Goal: Information Seeking & Learning: Check status

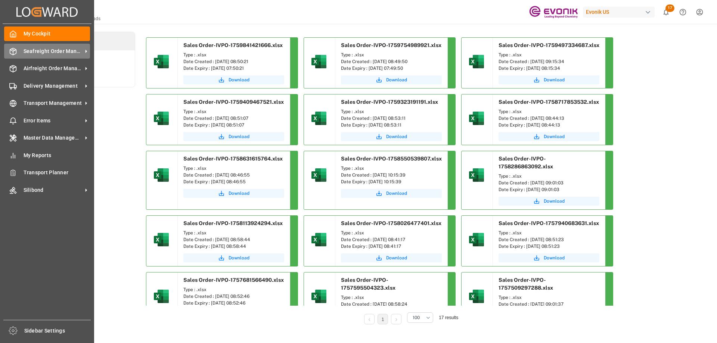
click at [28, 51] on span "Seafreight Order Management" at bounding box center [53, 51] width 59 height 8
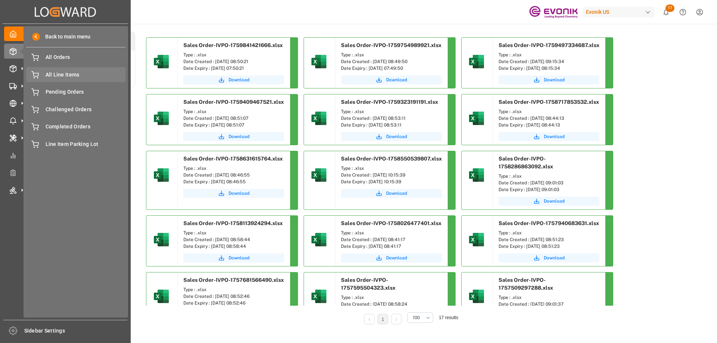
click at [59, 75] on span "All Line Items" at bounding box center [86, 75] width 80 height 8
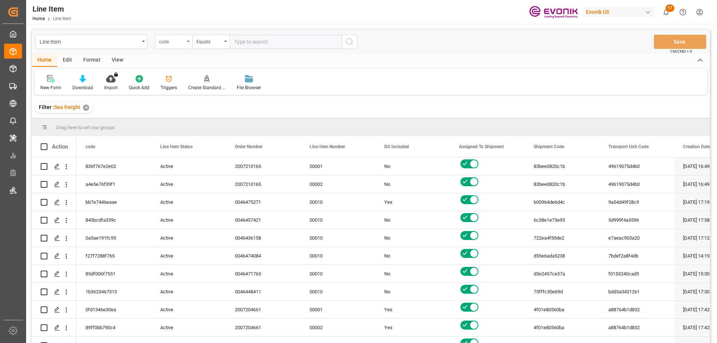
click at [177, 47] on div "code" at bounding box center [173, 42] width 37 height 14
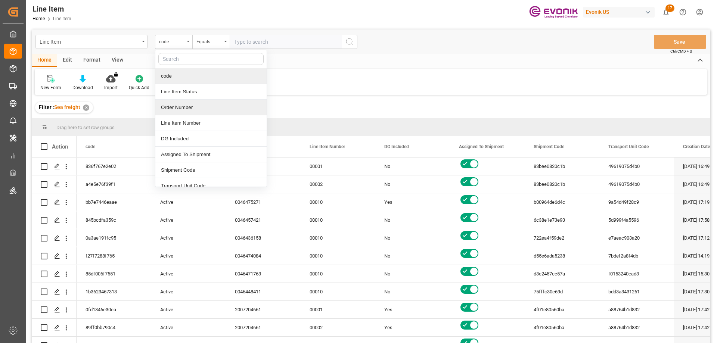
click at [191, 103] on div "Order Number" at bounding box center [210, 108] width 111 height 16
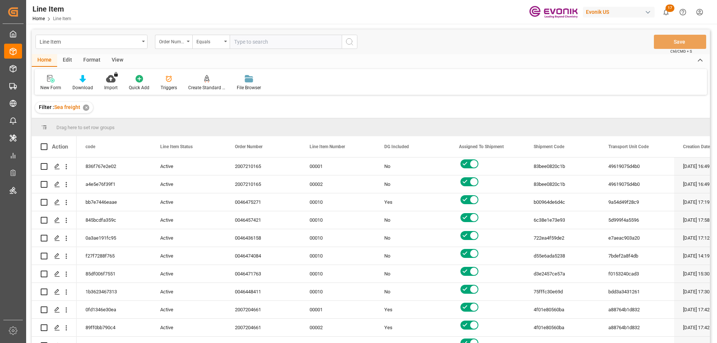
click at [118, 60] on div "View" at bounding box center [117, 60] width 23 height 13
click at [82, 84] on div "Standard Templates" at bounding box center [84, 87] width 37 height 7
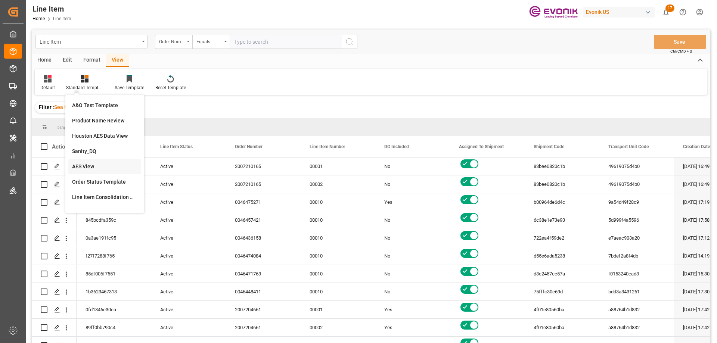
click at [86, 162] on div "AES View" at bounding box center [104, 166] width 73 height 15
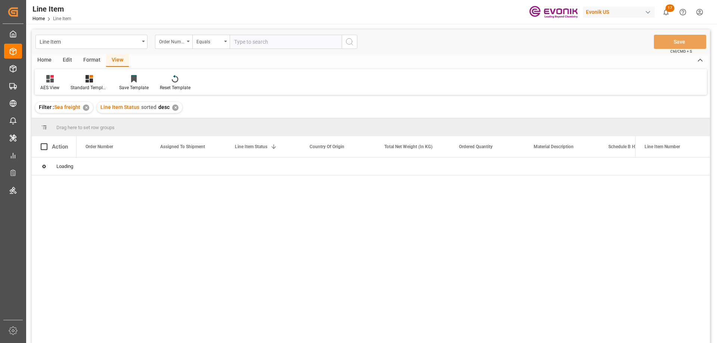
click at [258, 42] on input "text" at bounding box center [286, 42] width 112 height 14
paste input "0046474676"
type input "0046474676"
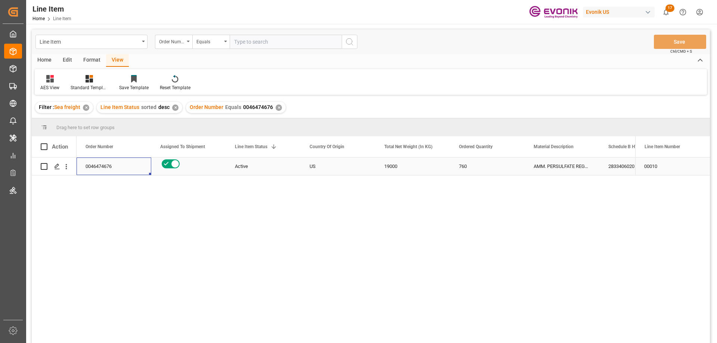
click at [106, 166] on div "0046474676" at bounding box center [114, 167] width 75 height 18
click at [257, 164] on div "Active" at bounding box center [263, 166] width 57 height 17
click at [562, 168] on div "AMM. PERSULFATE REGULAR 55.1 LB BG" at bounding box center [562, 167] width 75 height 18
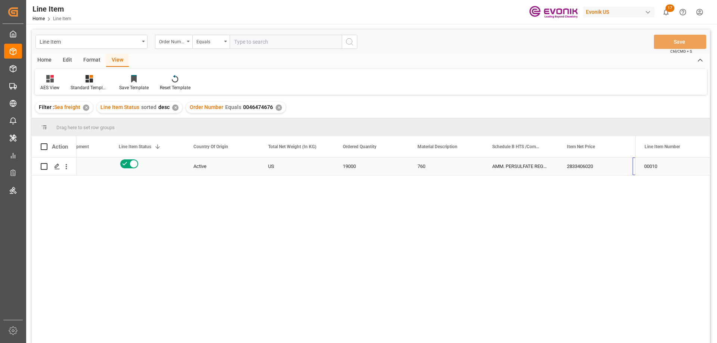
scroll to position [0, 116]
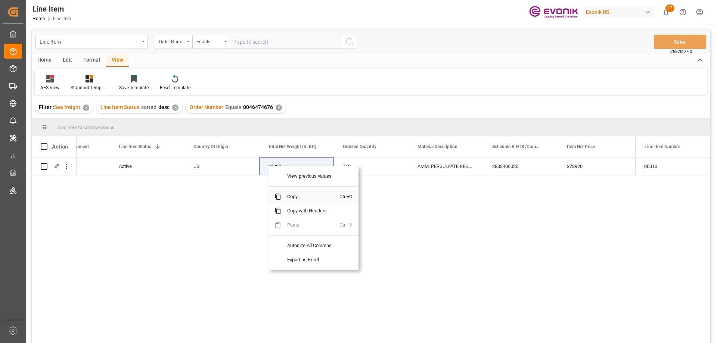
click at [300, 194] on span "Copy" at bounding box center [310, 197] width 58 height 14
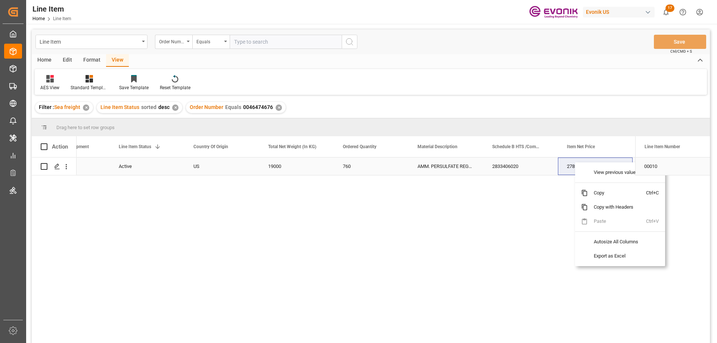
click at [564, 159] on div "278920" at bounding box center [595, 167] width 75 height 18
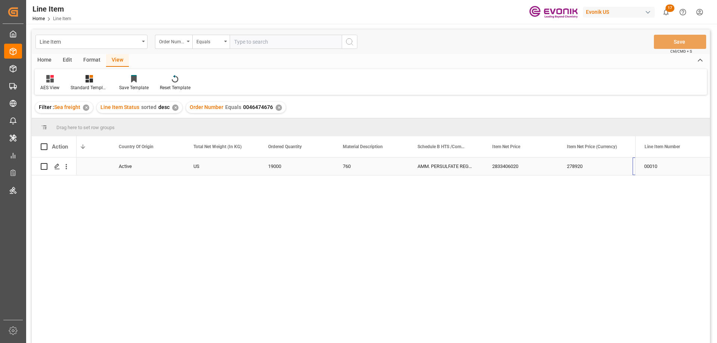
scroll to position [0, 191]
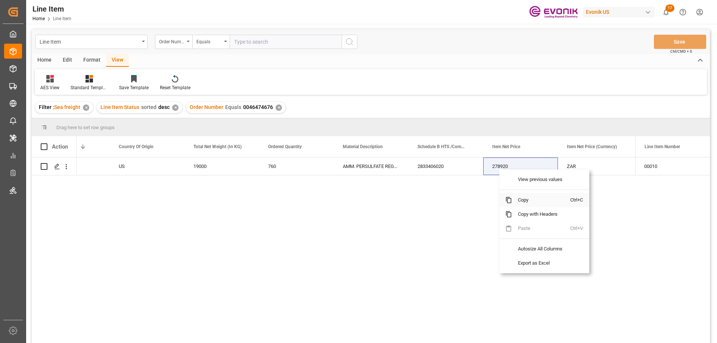
click at [522, 201] on span "Copy" at bounding box center [541, 200] width 58 height 14
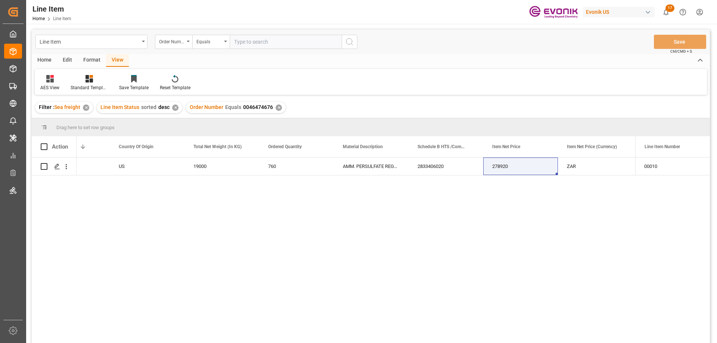
click at [247, 43] on input "text" at bounding box center [286, 42] width 112 height 14
paste input "0046464468"
type input "0046464468"
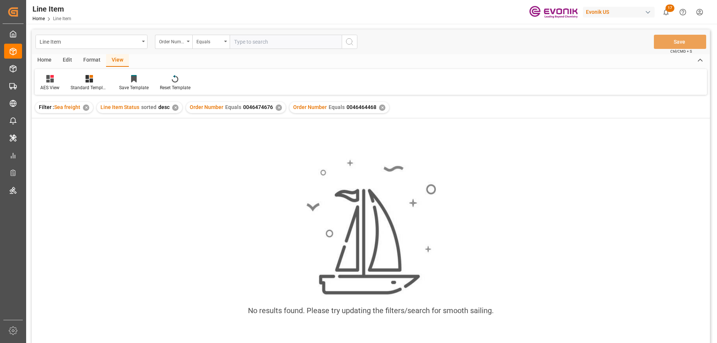
click at [276, 107] on div "✕" at bounding box center [279, 108] width 6 height 6
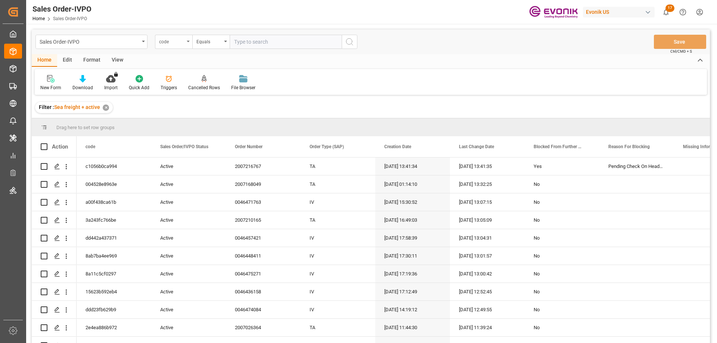
click at [180, 44] on div "code" at bounding box center [171, 41] width 25 height 9
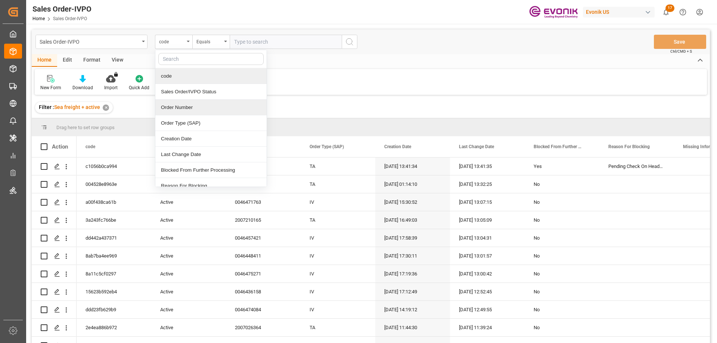
click at [182, 106] on div "Order Number" at bounding box center [210, 108] width 111 height 16
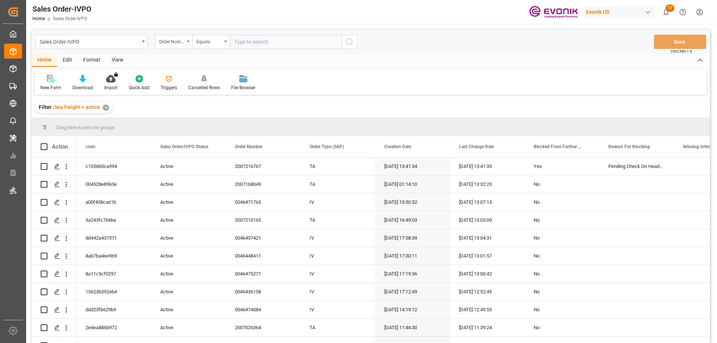
click at [268, 41] on input "text" at bounding box center [286, 42] width 112 height 14
paste input "0046471275"
type input "0046471275"
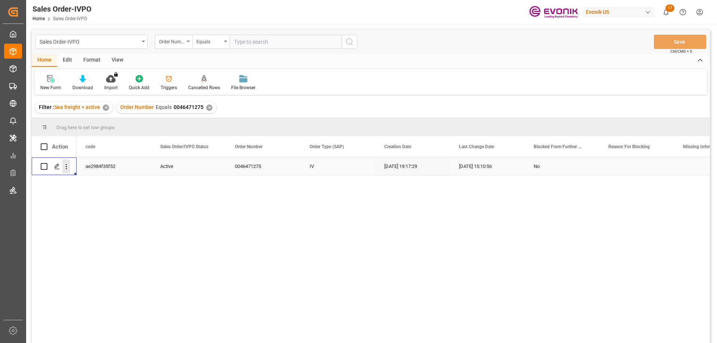
click at [64, 166] on icon "open menu" at bounding box center [66, 167] width 8 height 8
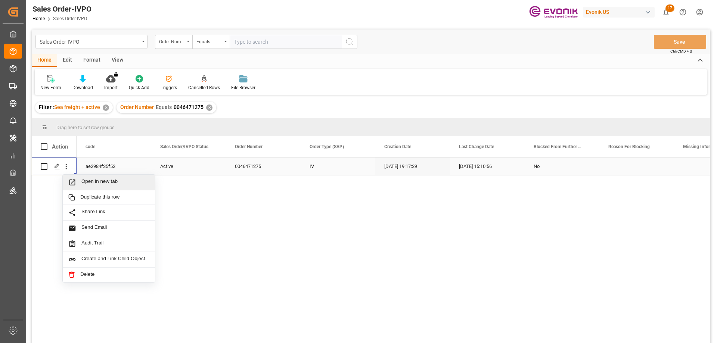
click at [90, 184] on span "Open in new tab" at bounding box center [115, 183] width 68 height 8
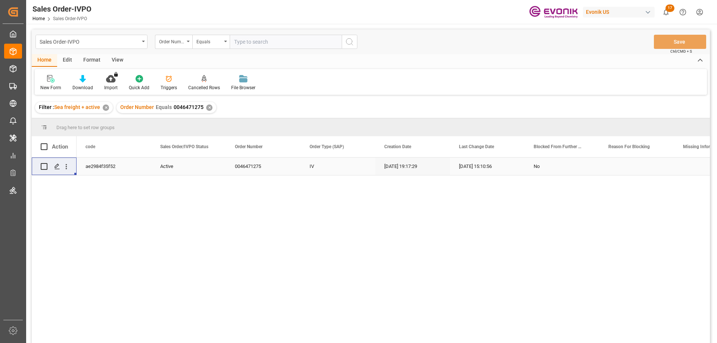
click at [263, 42] on input "text" at bounding box center [286, 42] width 112 height 14
paste input "0046476187"
type input "0046476187"
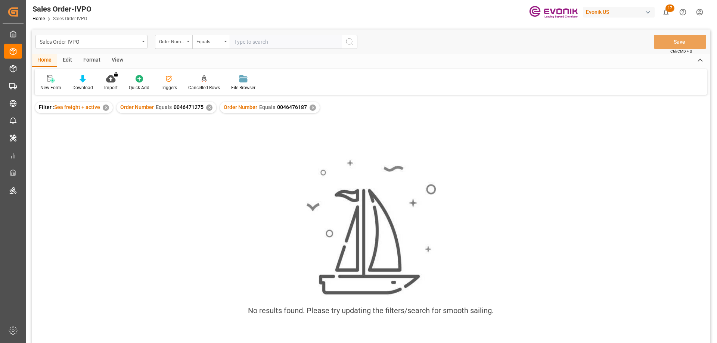
click at [208, 107] on div "✕" at bounding box center [209, 108] width 6 height 6
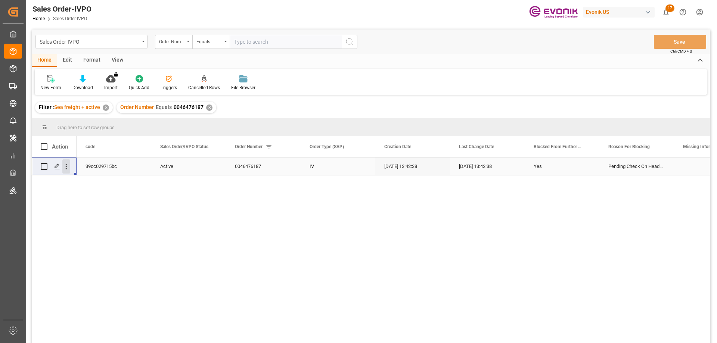
click at [67, 167] on icon "open menu" at bounding box center [66, 167] width 8 height 8
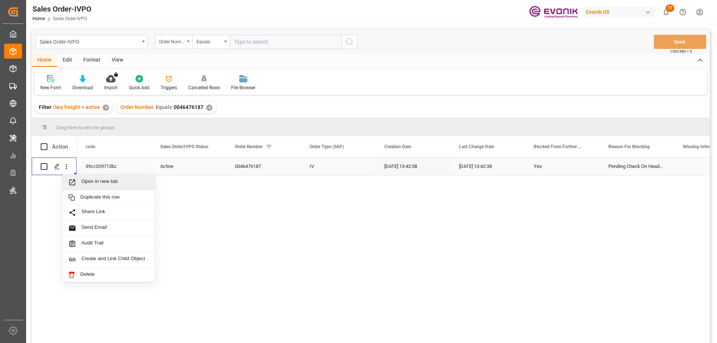
click at [80, 184] on span "Press SPACE to select this row." at bounding box center [74, 183] width 13 height 8
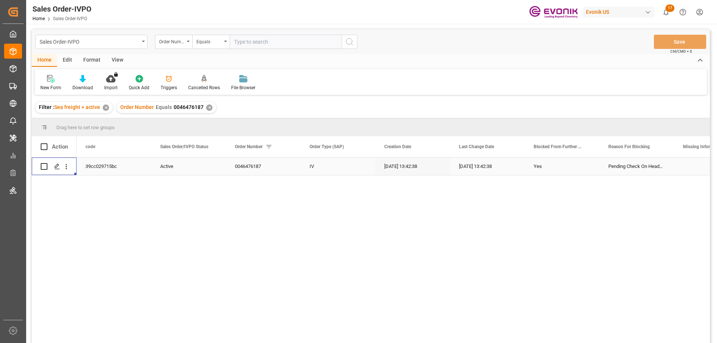
click at [250, 41] on input "text" at bounding box center [286, 42] width 112 height 14
paste input "2007170487"
type input "2007170487"
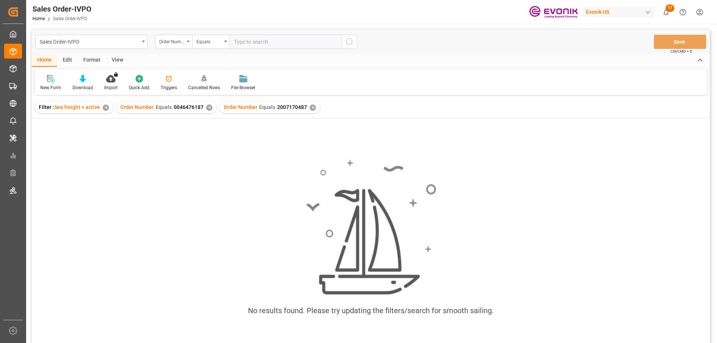
click at [206, 109] on div "✕" at bounding box center [209, 108] width 6 height 6
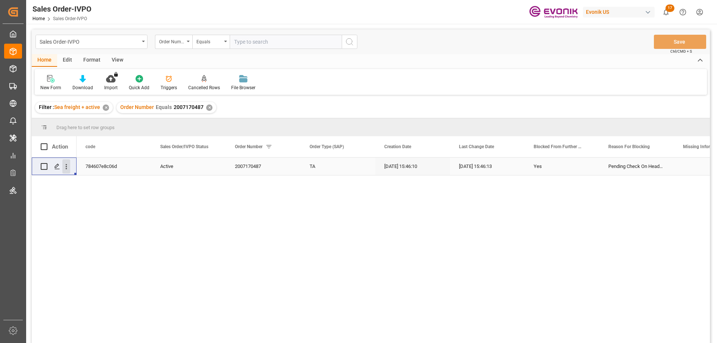
click at [65, 167] on icon "open menu" at bounding box center [66, 167] width 8 height 8
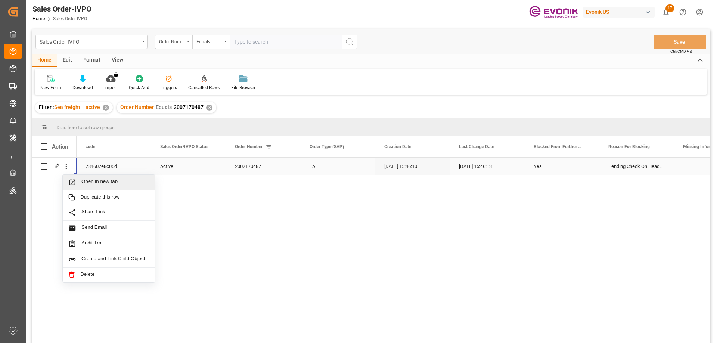
click at [90, 182] on span "Open in new tab" at bounding box center [115, 183] width 68 height 8
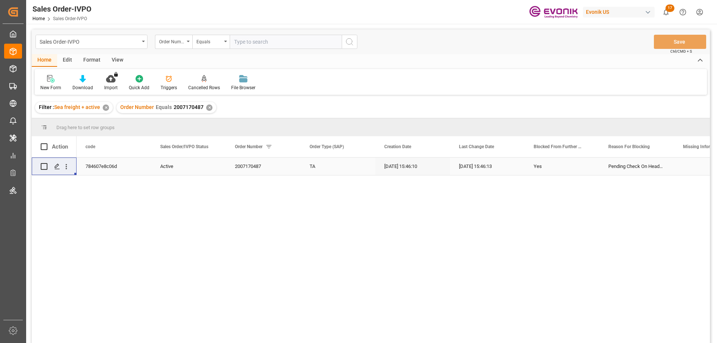
click at [257, 38] on input "text" at bounding box center [286, 42] width 112 height 14
paste input "0046460126"
type input "0046460126"
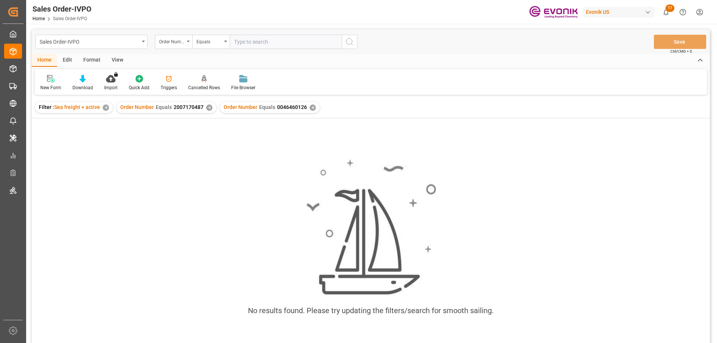
click at [210, 105] on div "Order Number Equals 2007170487 ✕" at bounding box center [167, 107] width 100 height 11
click at [210, 106] on div "✕" at bounding box center [209, 108] width 6 height 6
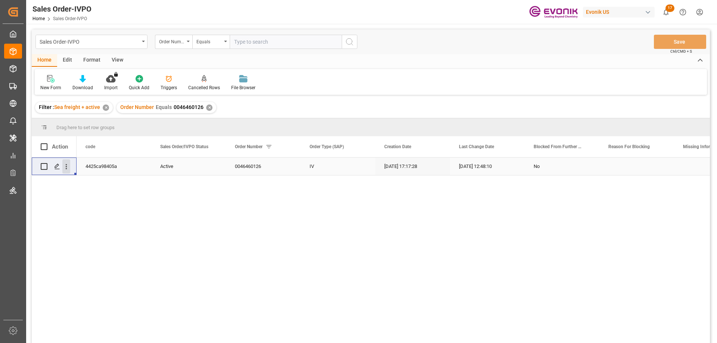
click at [67, 164] on icon "open menu" at bounding box center [66, 167] width 8 height 8
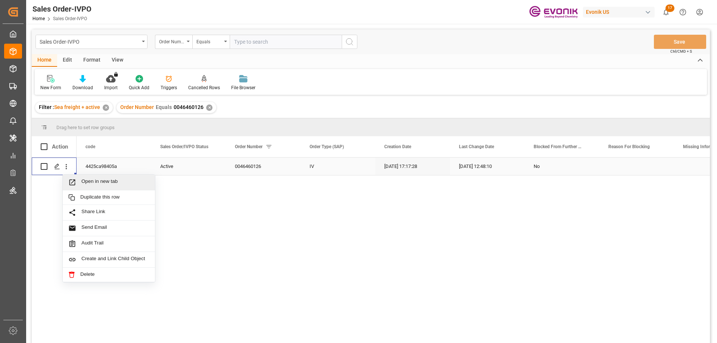
click at [93, 180] on span "Open in new tab" at bounding box center [115, 183] width 68 height 8
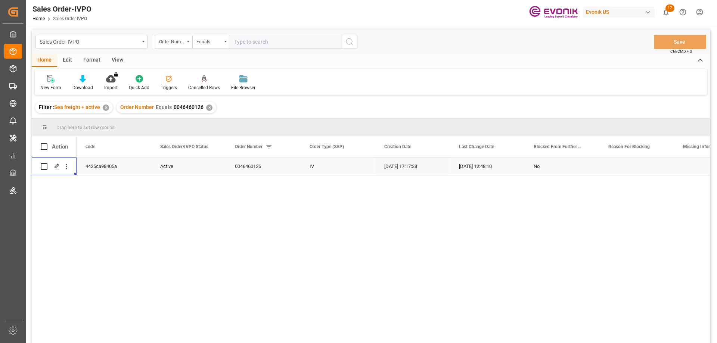
click at [317, 41] on input "text" at bounding box center [286, 42] width 112 height 14
paste input "2007170487"
type input "2007170487"
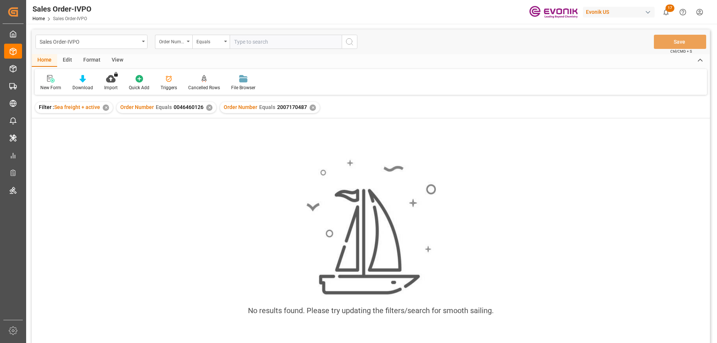
click at [210, 108] on div "✕" at bounding box center [209, 108] width 6 height 6
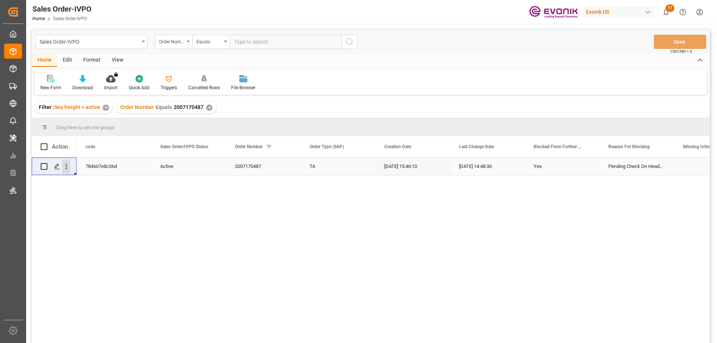
click at [66, 161] on button "open menu" at bounding box center [66, 166] width 8 height 14
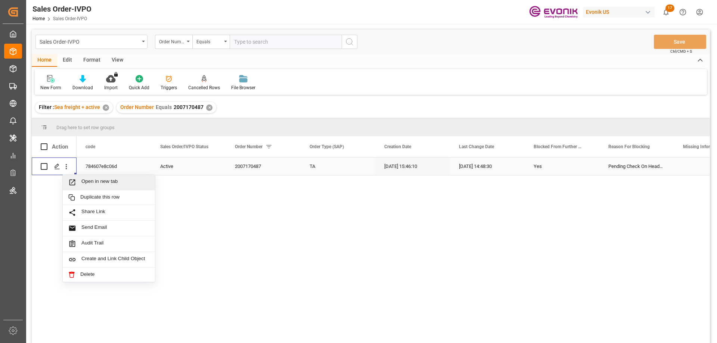
click at [98, 182] on span "Open in new tab" at bounding box center [115, 183] width 68 height 8
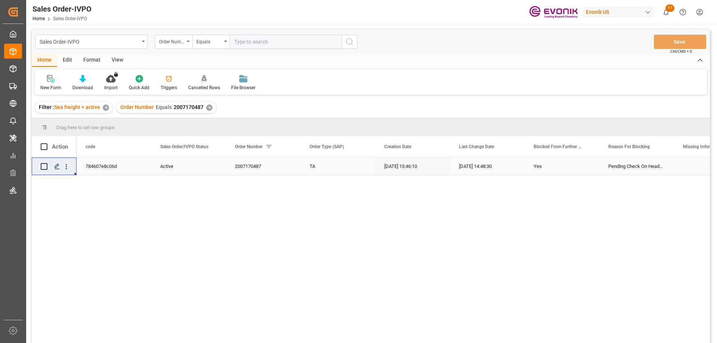
click at [278, 49] on div "Sales Order-IVPO Order Number Equals Save Ctrl/CMD + S" at bounding box center [371, 42] width 678 height 25
click at [277, 47] on input "text" at bounding box center [286, 42] width 112 height 14
paste input "0046464840"
type input "000046464840"
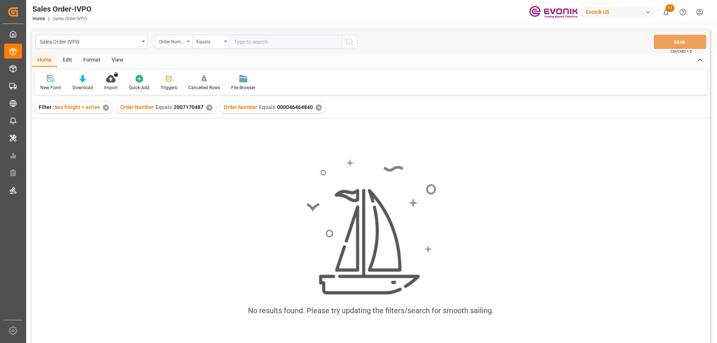
type input "0046464840"
click at [208, 107] on div "✕" at bounding box center [209, 108] width 6 height 6
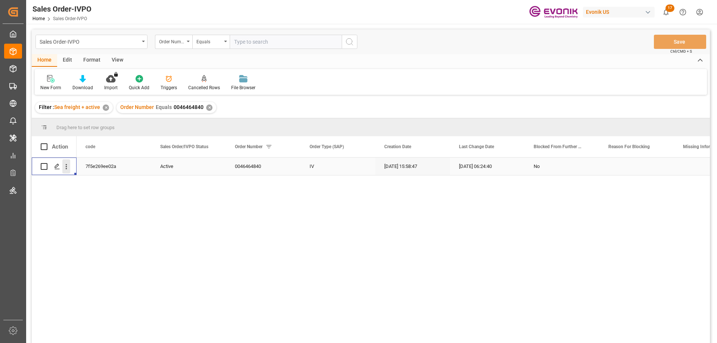
click at [69, 165] on icon "open menu" at bounding box center [66, 167] width 8 height 8
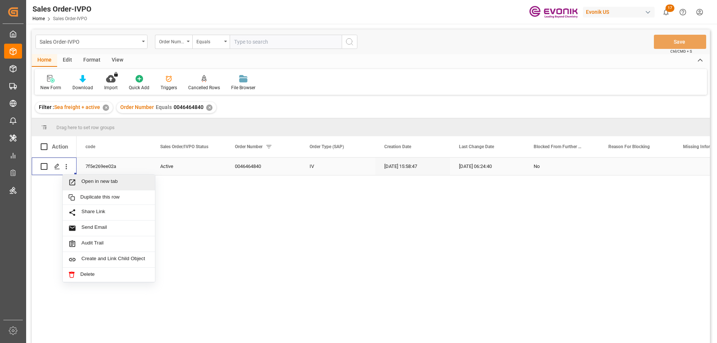
click at [86, 178] on div "Open in new tab" at bounding box center [109, 183] width 92 height 16
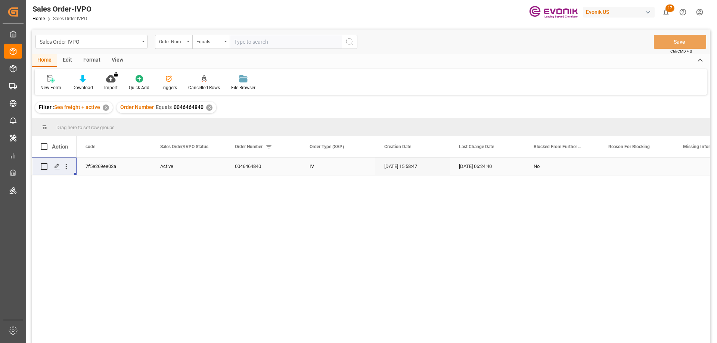
click at [285, 37] on input "text" at bounding box center [286, 42] width 112 height 14
paste input "0046464840"
type input "0046464840"
click at [208, 109] on div "✕" at bounding box center [209, 108] width 6 height 6
click at [65, 167] on icon "open menu" at bounding box center [66, 167] width 8 height 8
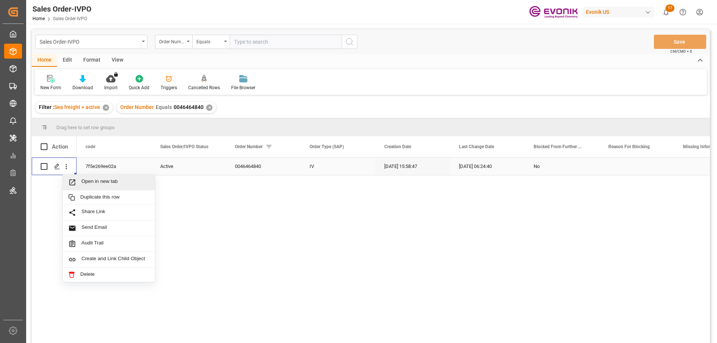
click at [89, 181] on span "Open in new tab" at bounding box center [115, 183] width 68 height 8
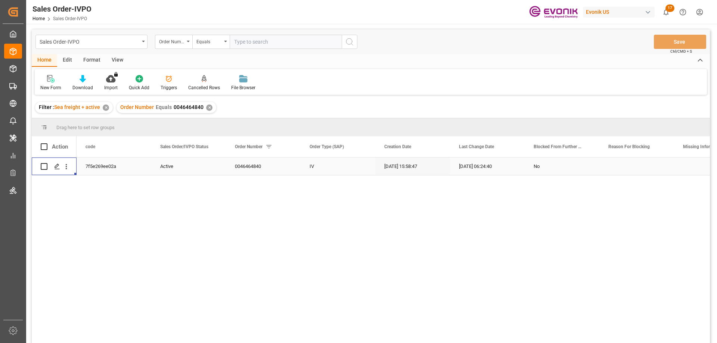
click at [285, 44] on input "text" at bounding box center [286, 42] width 112 height 14
paste input "2007210165"
type input "2007210165"
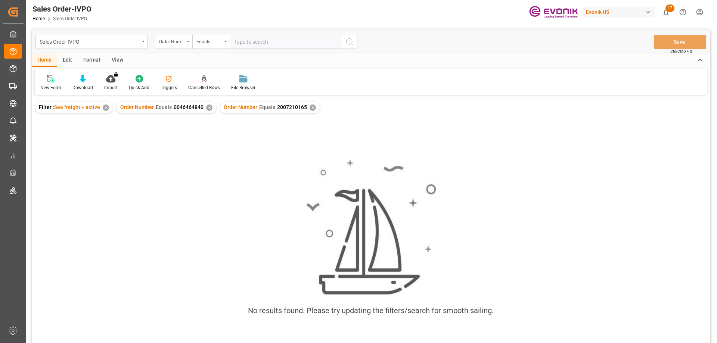
click at [207, 108] on div "✕" at bounding box center [209, 108] width 6 height 6
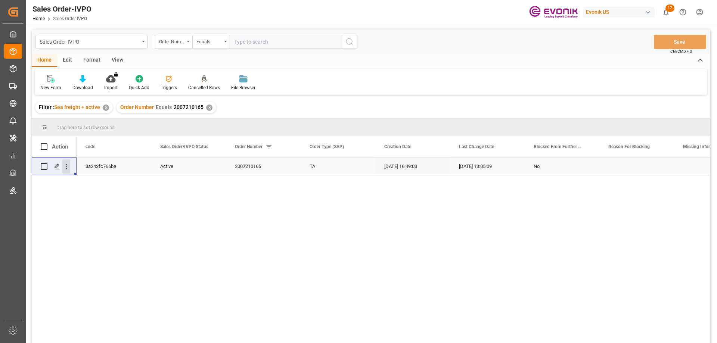
click at [66, 162] on button "open menu" at bounding box center [66, 166] width 8 height 14
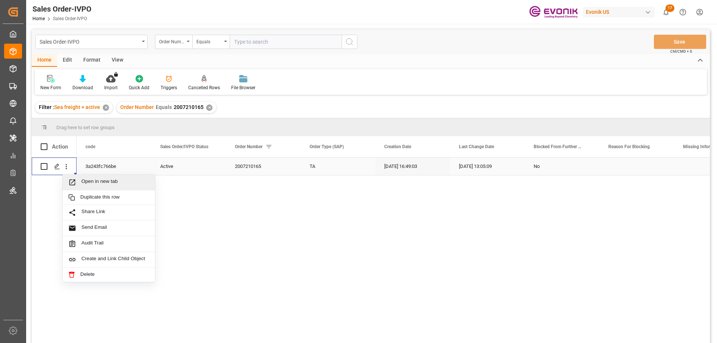
click at [88, 182] on span "Open in new tab" at bounding box center [115, 183] width 68 height 8
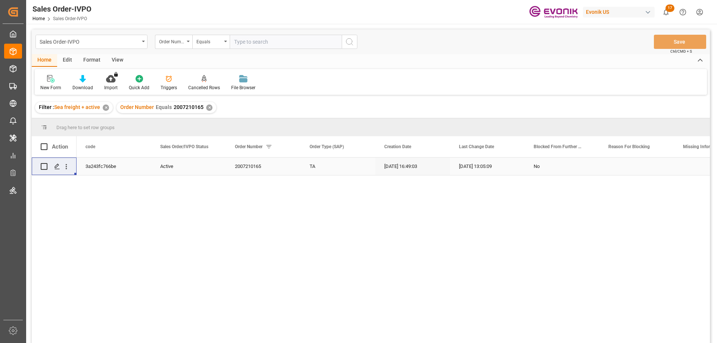
click at [292, 41] on input "text" at bounding box center [286, 42] width 112 height 14
paste input "0046448118"
type input "0046448118\"
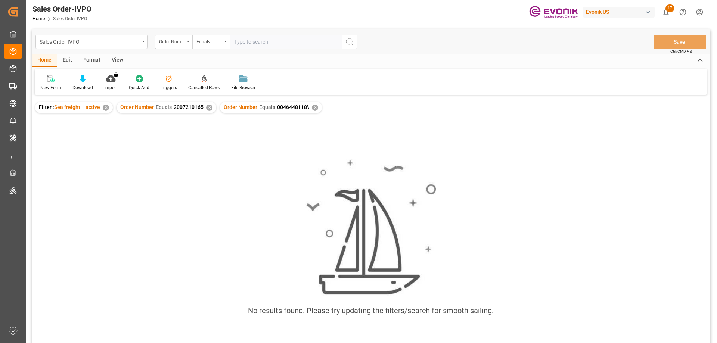
click at [271, 44] on input "text" at bounding box center [286, 42] width 112 height 14
type input "0046448118"
click at [313, 108] on div "✕" at bounding box center [315, 108] width 6 height 6
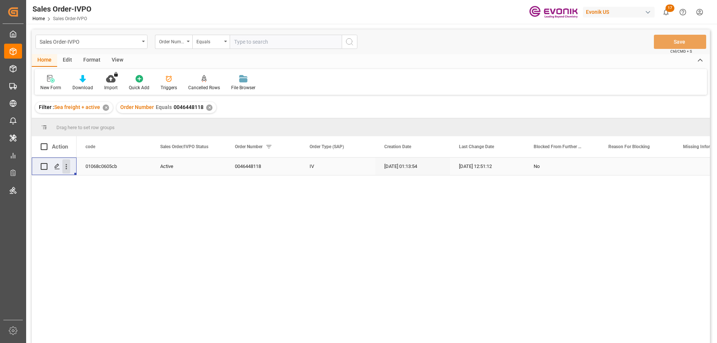
click at [66, 165] on icon "open menu" at bounding box center [66, 166] width 1 height 5
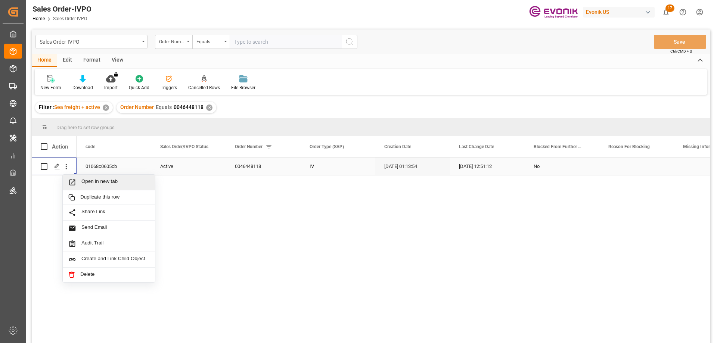
click at [102, 182] on span "Open in new tab" at bounding box center [115, 183] width 68 height 8
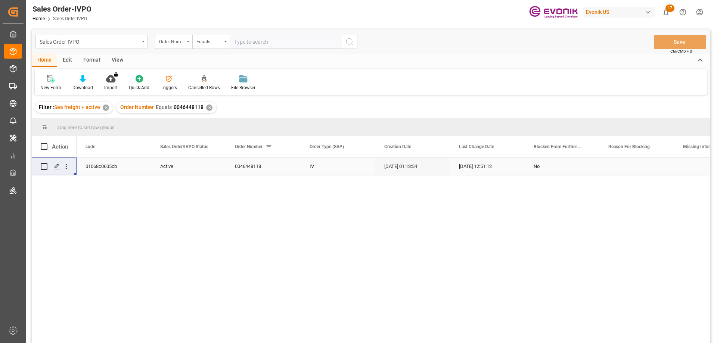
click at [264, 32] on div "Sales Order-IVPO Order Number Equals Save Ctrl/CMD + S" at bounding box center [371, 42] width 678 height 25
click at [263, 44] on input "text" at bounding box center [286, 42] width 112 height 14
paste input "0046466732"
type input "0046466732"
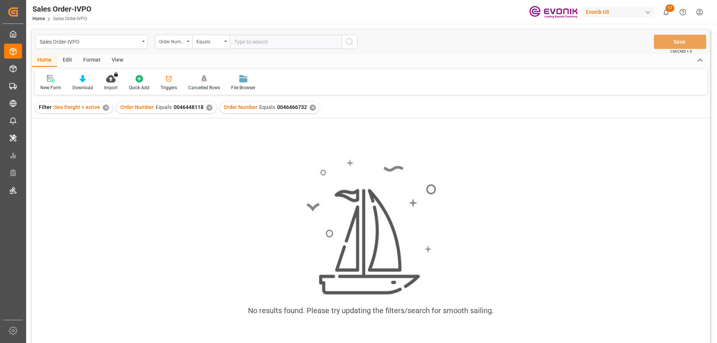
click at [208, 108] on div "✕" at bounding box center [209, 108] width 6 height 6
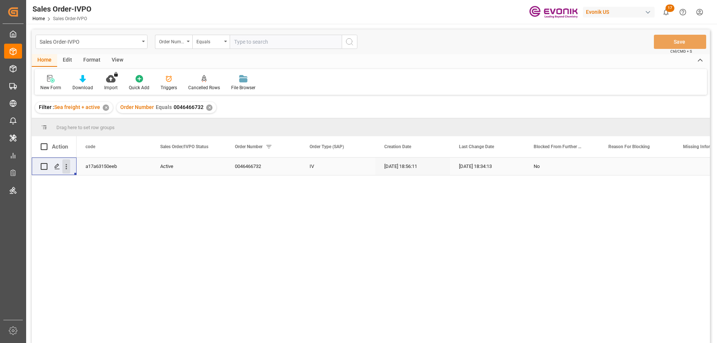
click at [67, 164] on icon "open menu" at bounding box center [66, 167] width 8 height 8
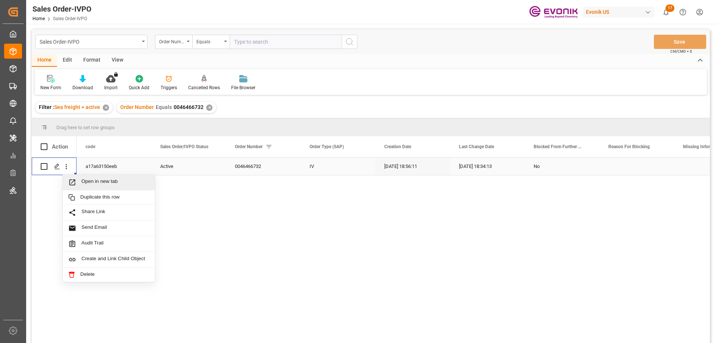
click at [89, 179] on span "Open in new tab" at bounding box center [115, 183] width 68 height 8
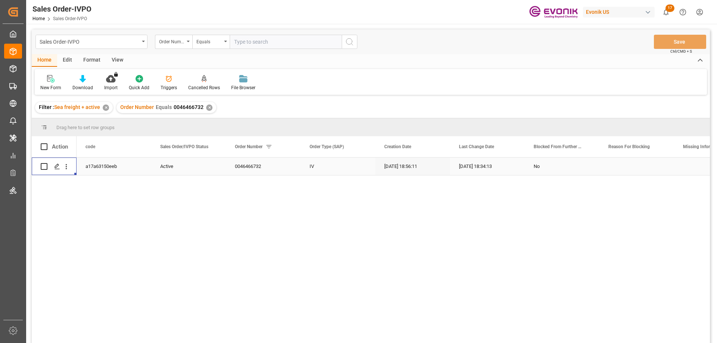
click at [252, 41] on input "text" at bounding box center [286, 42] width 112 height 14
paste input "46425302"
type input "0046425302"
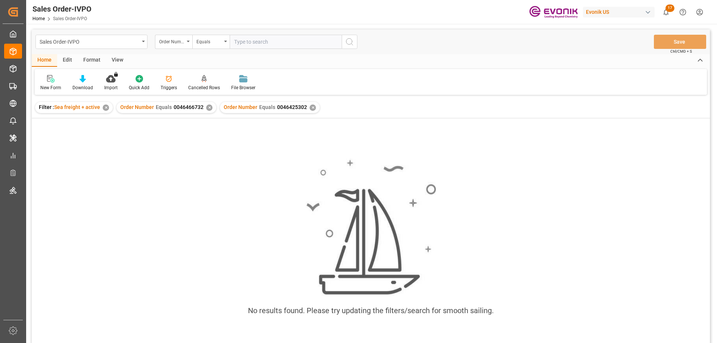
click at [206, 105] on div "✕" at bounding box center [209, 108] width 6 height 6
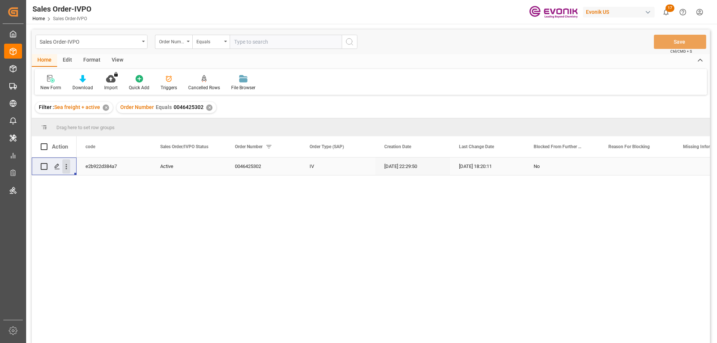
click at [66, 167] on icon "open menu" at bounding box center [66, 166] width 1 height 5
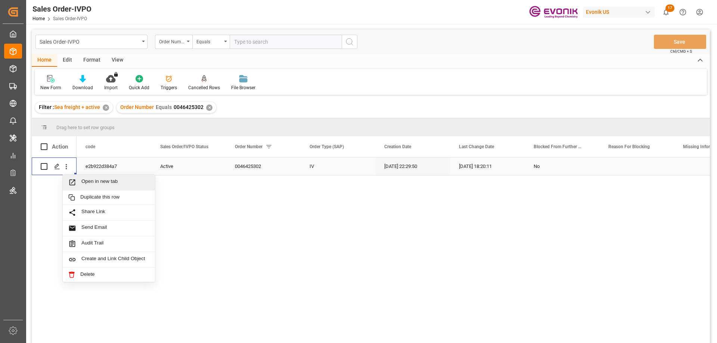
click at [95, 182] on span "Open in new tab" at bounding box center [115, 183] width 68 height 8
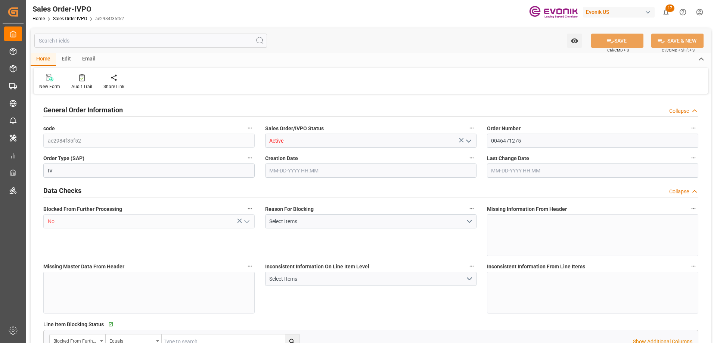
type input "BEANR"
type input "0"
type input "1"
type input "2"
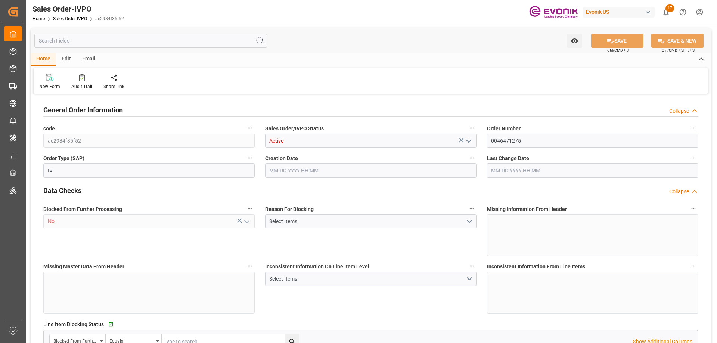
type input "21300"
type input "56.16"
type input "17000"
type input "30"
type input "09-25-2025 19:17"
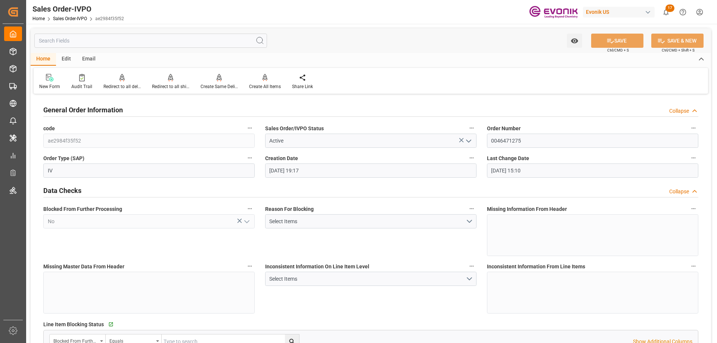
type input "10-06-2025 15:10"
click at [114, 44] on input "text" at bounding box center [150, 41] width 233 height 14
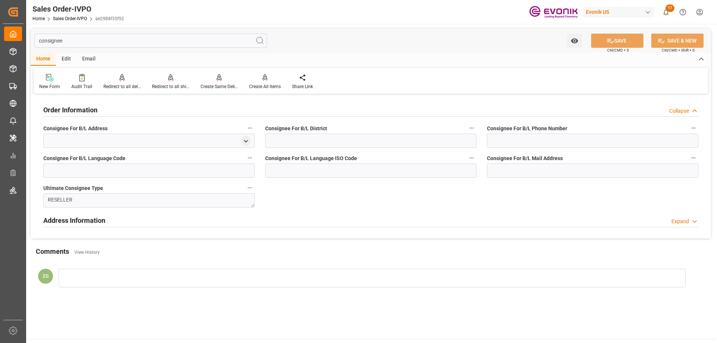
type input "consignee"
click at [96, 215] on div "Address Information" at bounding box center [74, 220] width 62 height 14
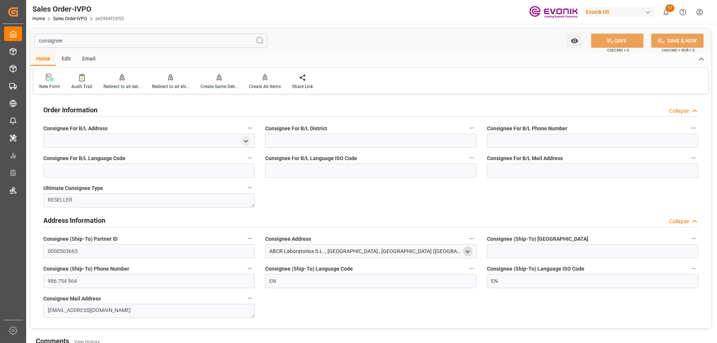
click at [469, 255] on icon "open menu" at bounding box center [468, 252] width 6 height 6
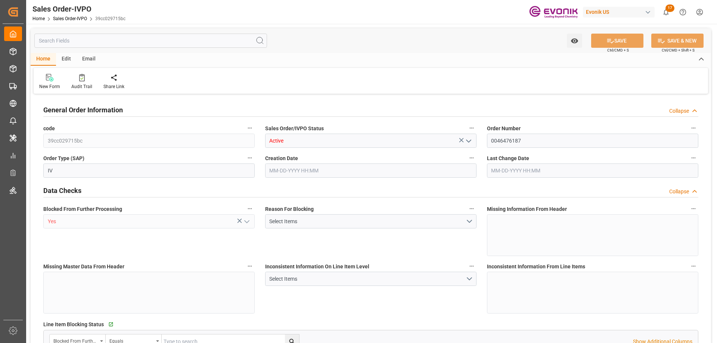
type input "GTPRQ"
type input "0"
type input "3"
type input "58311"
type input "10-06-2025 13:42"
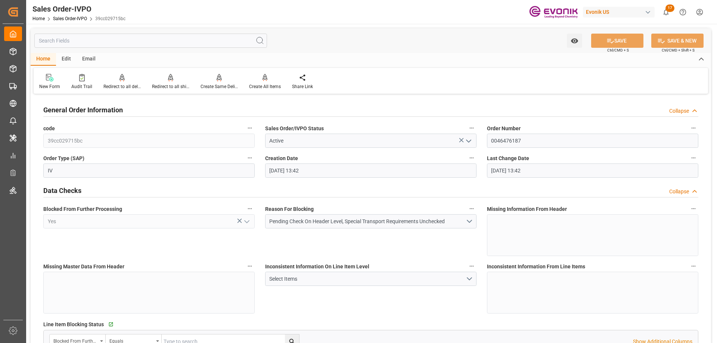
type input "10-06-2025 13:42"
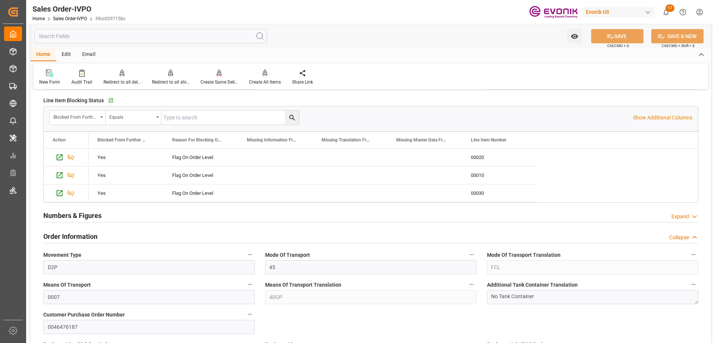
scroll to position [448, 0]
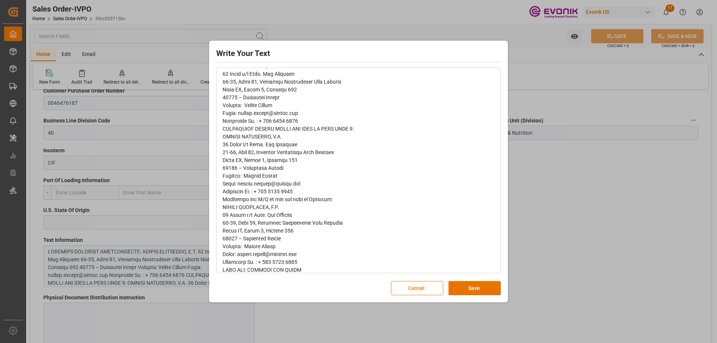
scroll to position [0, 0]
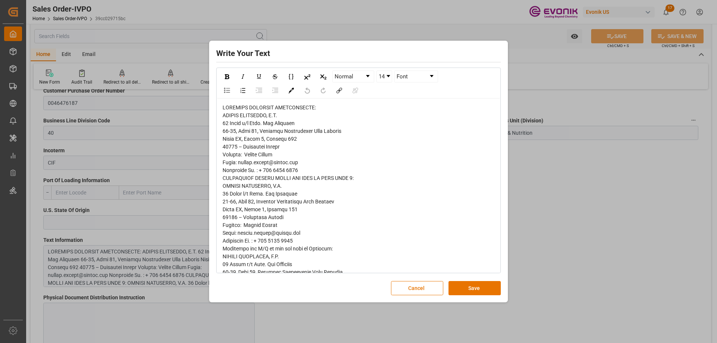
click at [530, 188] on div "Write Your Text Normal 14 Font Cancel Save" at bounding box center [358, 171] width 717 height 343
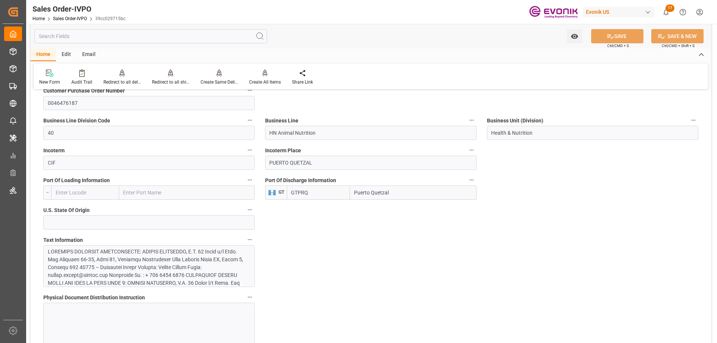
scroll to position [411, 0]
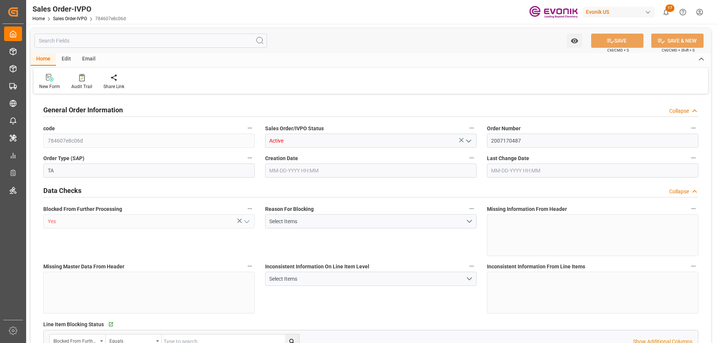
type input "NLRTM"
type input "0"
type input "1"
type input "5501"
type input "[DATE] 15:46"
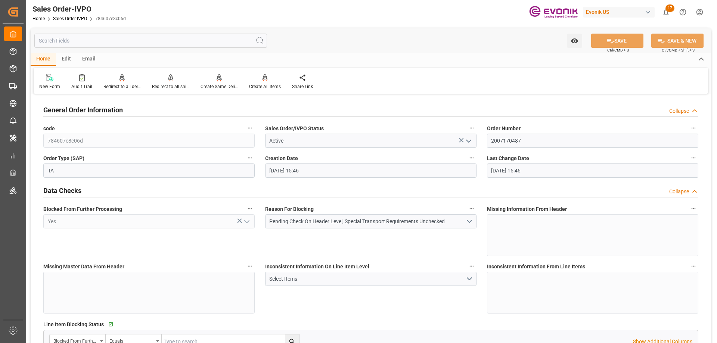
type input "10-06-2025 15:46"
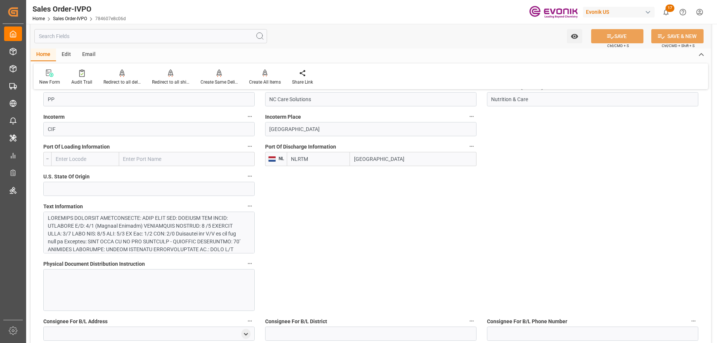
scroll to position [411, 0]
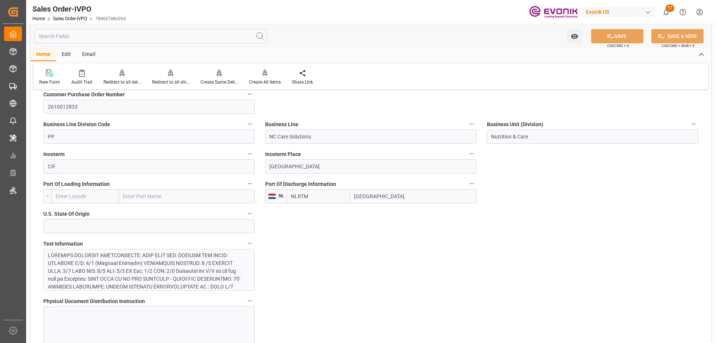
click at [134, 263] on div at bounding box center [146, 311] width 197 height 118
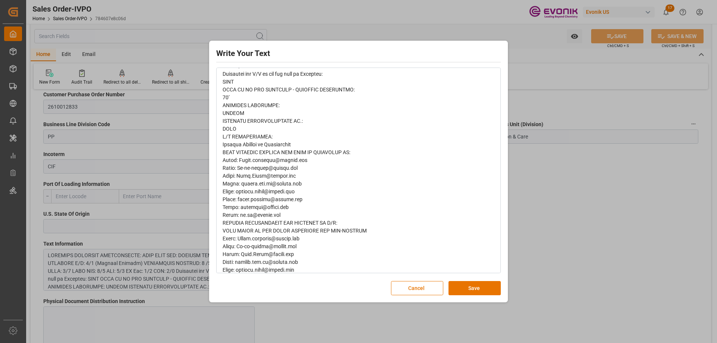
scroll to position [0, 0]
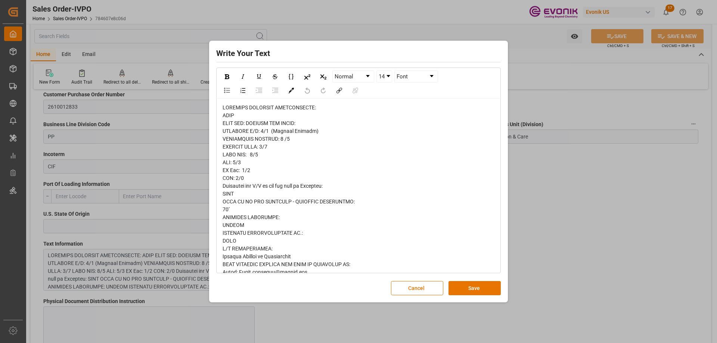
click at [525, 192] on div "Write Your Text Normal 14 Font Cancel Save" at bounding box center [358, 171] width 717 height 343
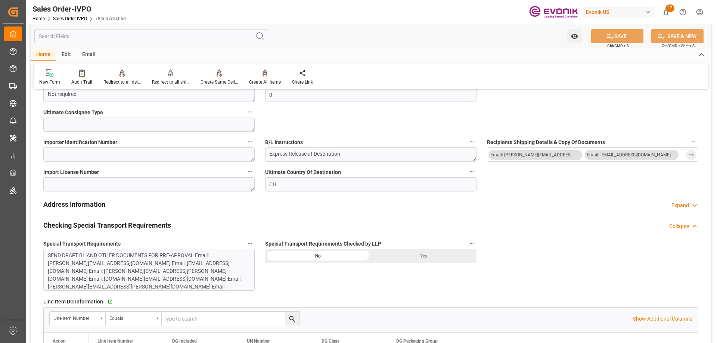
scroll to position [5, 0]
click at [157, 268] on div "SEND DRAFT BL AND OTHER DOCUMENTS FOR PRE-APROVAL Email: Guido.wijnands@delrin.…" at bounding box center [146, 274] width 197 height 55
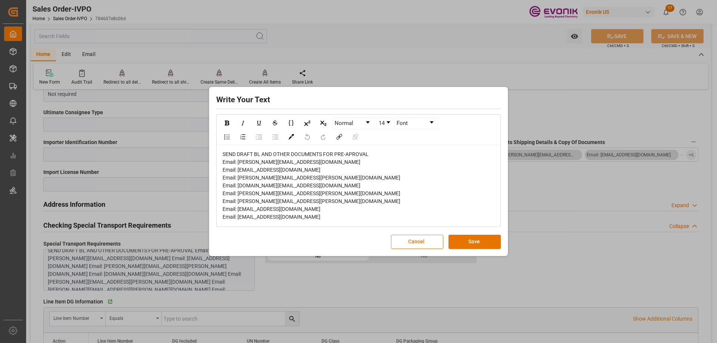
click at [82, 36] on div "Write Your Text Normal 14 Font SEND DRAFT BL AND OTHER DOCUMENTS FOR PRE-APROVA…" at bounding box center [358, 171] width 717 height 343
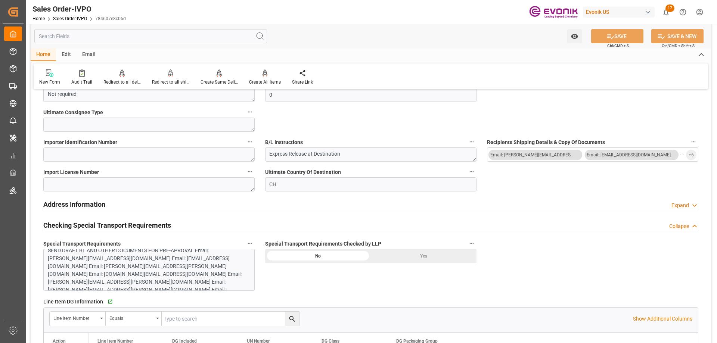
click at [88, 36] on input "text" at bounding box center [150, 36] width 233 height 14
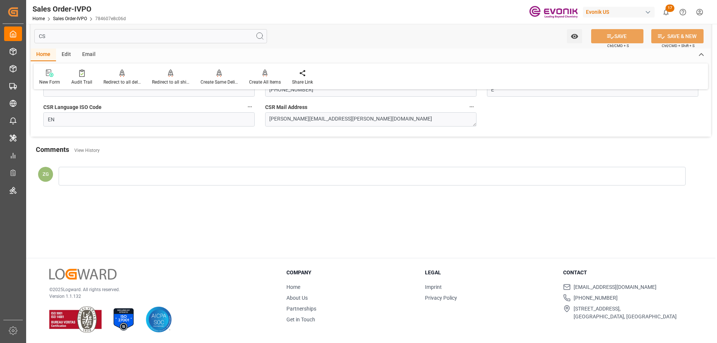
scroll to position [0, 0]
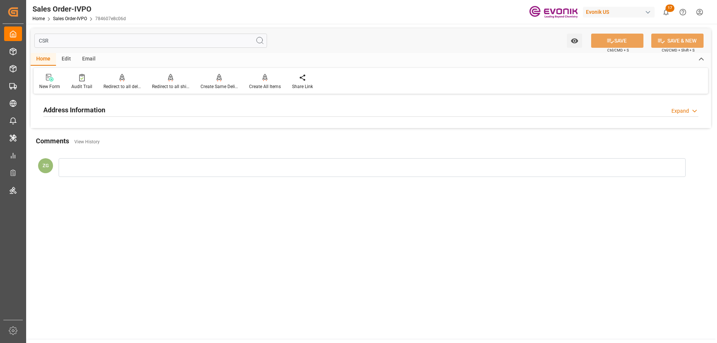
type input "CSR"
click at [67, 106] on h2 "Address Information" at bounding box center [74, 110] width 62 height 10
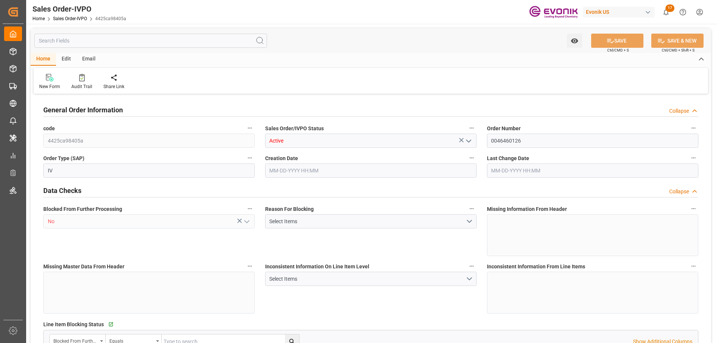
type input "IDSRG"
type input "0"
type input "1"
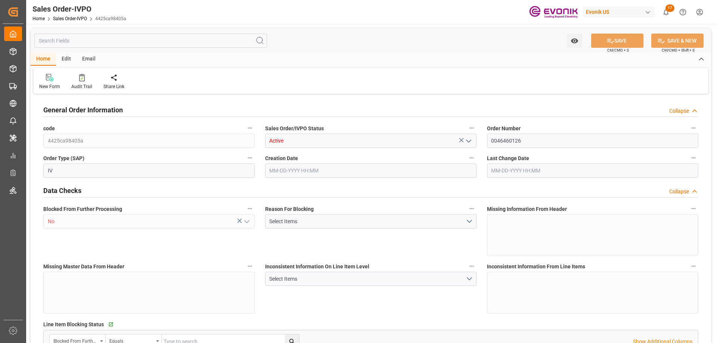
type input "7021.44"
type input "48.8764"
type input "19000"
type input "60"
type input "[DATE] 17:17"
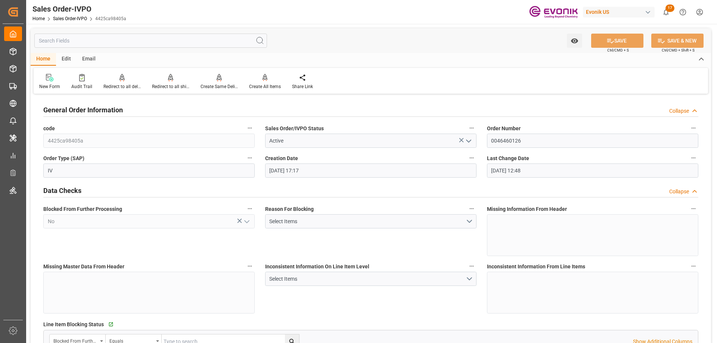
type input "[DATE] 12:48"
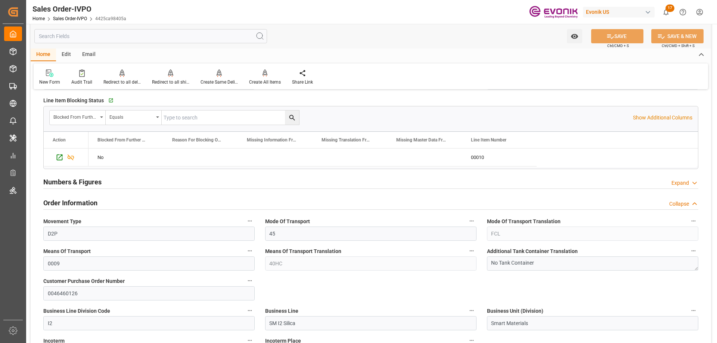
scroll to position [448, 0]
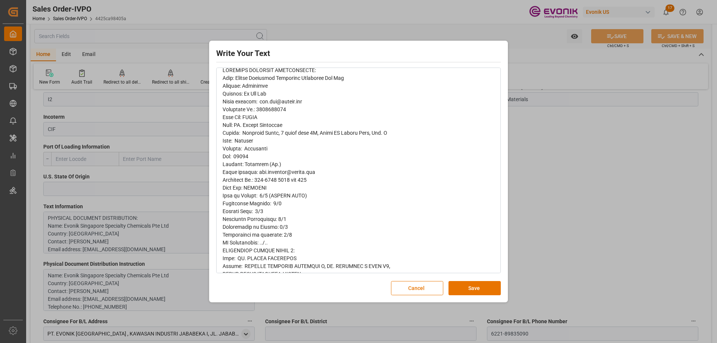
scroll to position [0, 0]
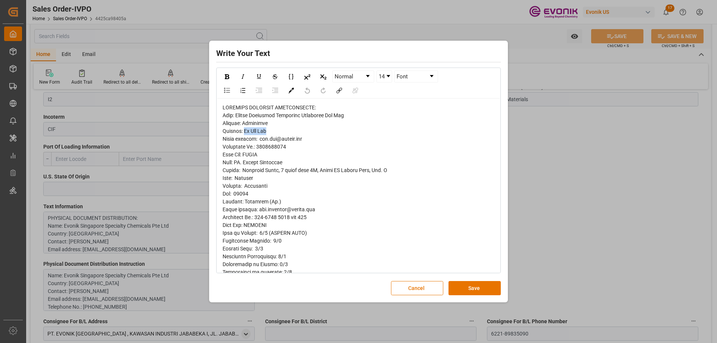
drag, startPoint x: 268, startPoint y: 131, endPoint x: 245, endPoint y: 132, distance: 23.2
copy span "Ms Ivy Tan"
drag, startPoint x: 285, startPoint y: 147, endPoint x: 278, endPoint y: 146, distance: 7.1
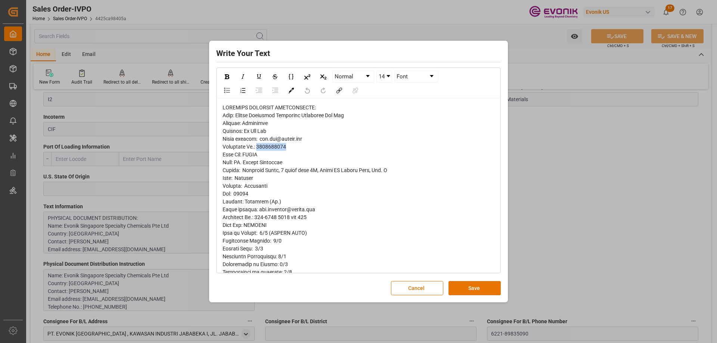
drag, startPoint x: 291, startPoint y: 146, endPoint x: 259, endPoint y: 146, distance: 31.7
copy span "6568096940"
drag, startPoint x: 305, startPoint y: 139, endPoint x: 259, endPoint y: 138, distance: 45.6
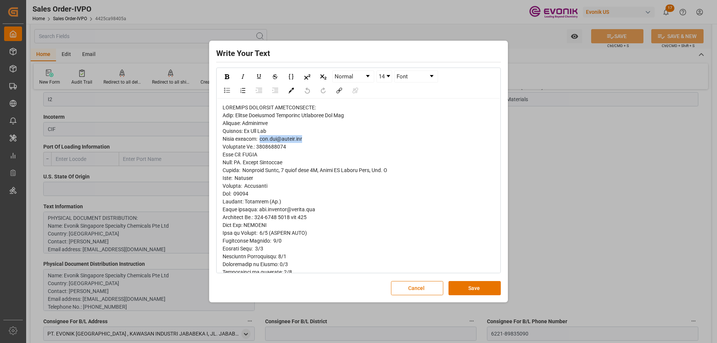
copy span "ivy.tan@evonik.com"
copy span "Indonesia"
drag, startPoint x: 241, startPoint y: 116, endPoint x: 347, endPoint y: 115, distance: 105.7
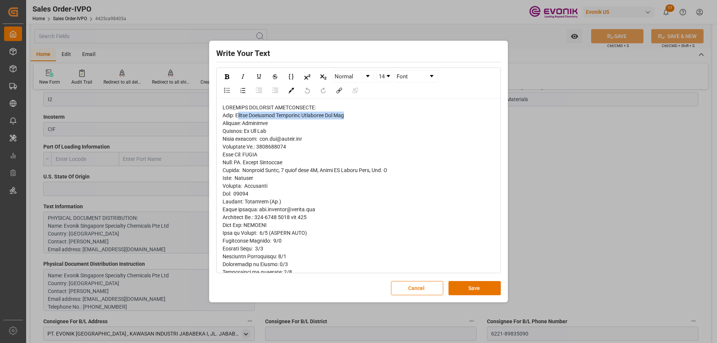
copy span "vonik Singapore Specialty Chemicals Pte Ltd"
drag, startPoint x: 241, startPoint y: 170, endPoint x: 309, endPoint y: 170, distance: 67.6
copy span "Rajawali Place, 7 floor unit 7C"
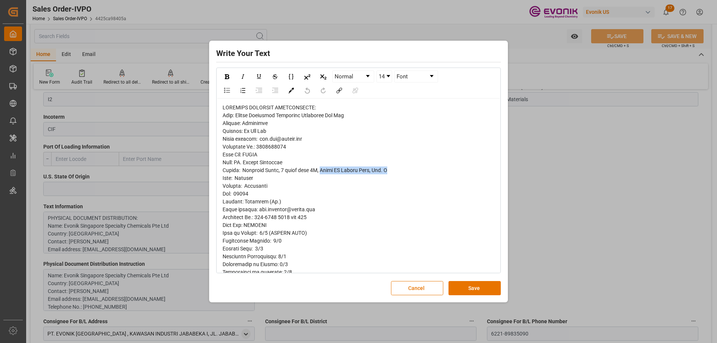
drag, startPoint x: 380, startPoint y: 170, endPoint x: 313, endPoint y: 171, distance: 67.6
copy span "Jalan HR Rasuna Said, Kav. B"
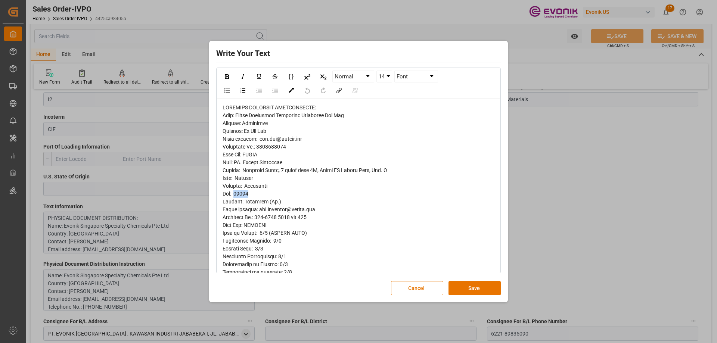
copy span "12910"
copy span "Jakarta"
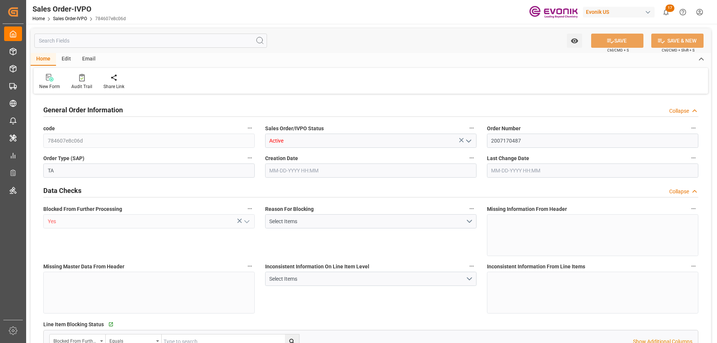
type input "NLRTM"
type input "0"
type input "1"
type input "5501"
type input "10-06-2025 15:46"
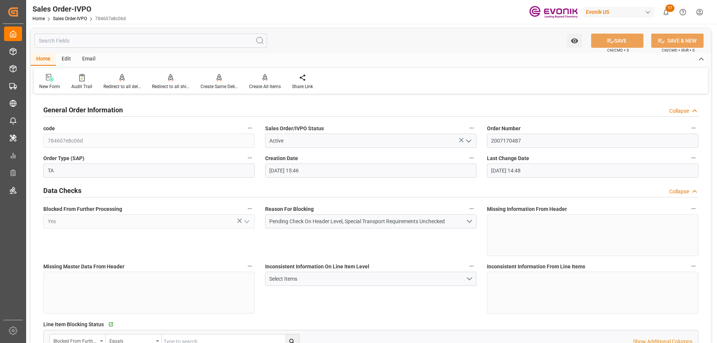
type input "10-07-2025 14:48"
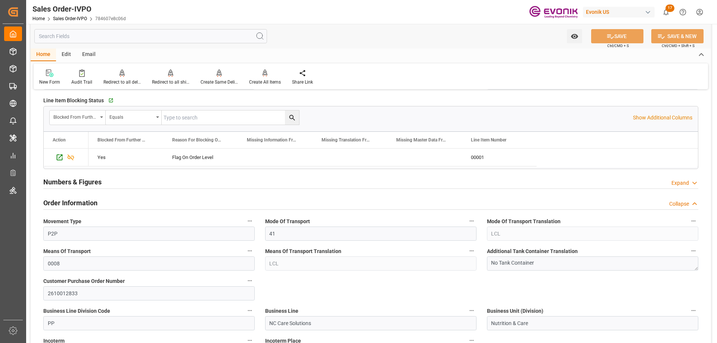
scroll to position [486, 0]
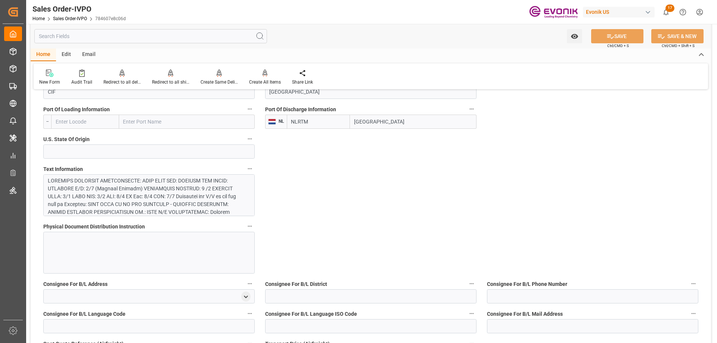
click at [103, 197] on div at bounding box center [146, 236] width 197 height 118
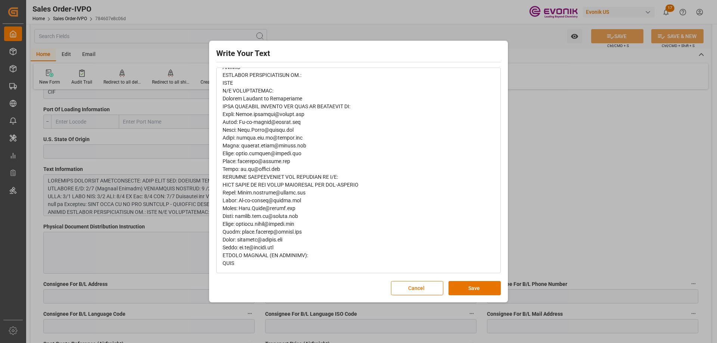
scroll to position [0, 0]
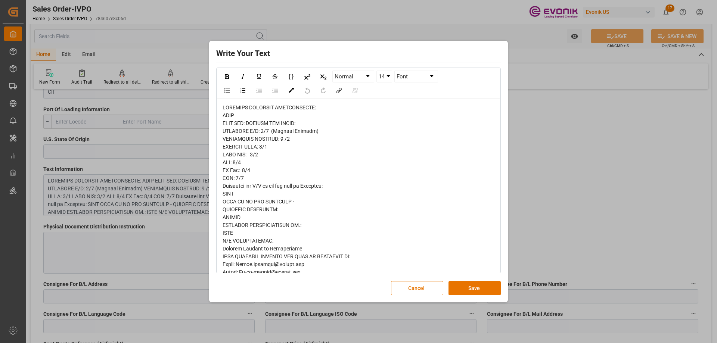
click at [614, 183] on div "Write Your Text Normal 14 Font Cancel Save" at bounding box center [358, 171] width 717 height 343
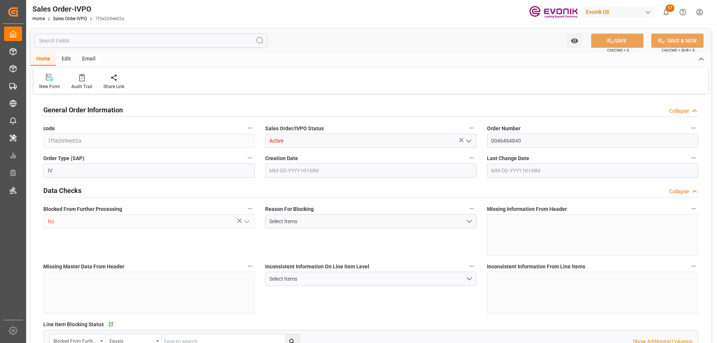
type input "BRSSZ"
type input "0"
type input "1"
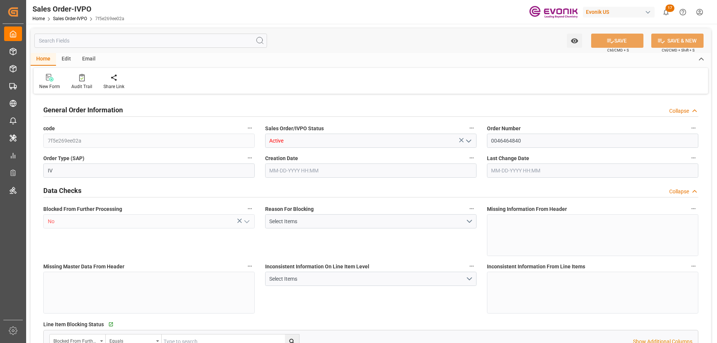
type input "6375.6"
type input "19.1052"
type input "17000"
type input "30"
type input "[DATE] 15:58"
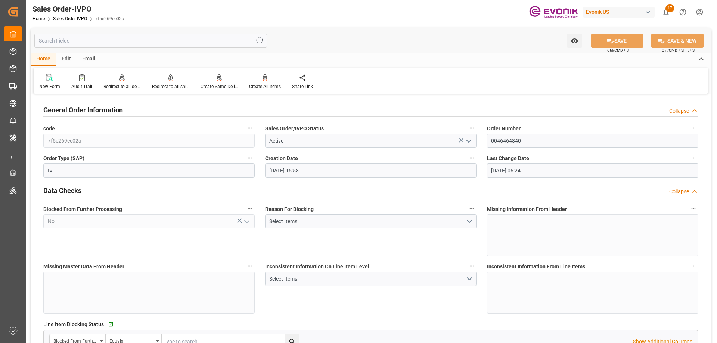
type input "[DATE] 06:24"
type input "BRSSZ"
type input "0"
type input "1"
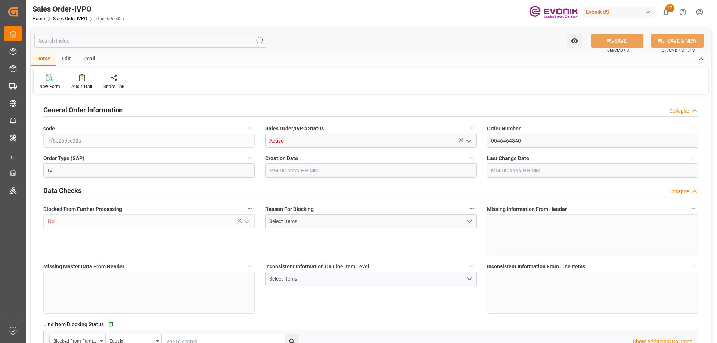
type input "1"
type input "6375.6"
type input "19.1052"
type input "17000"
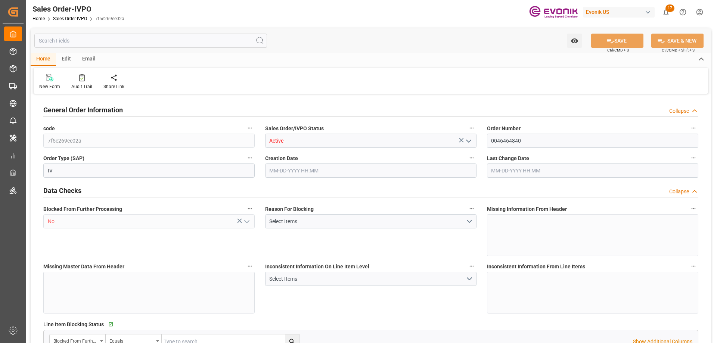
type input "30"
type input "[DATE] 15:58"
type input "[DATE] 06:24"
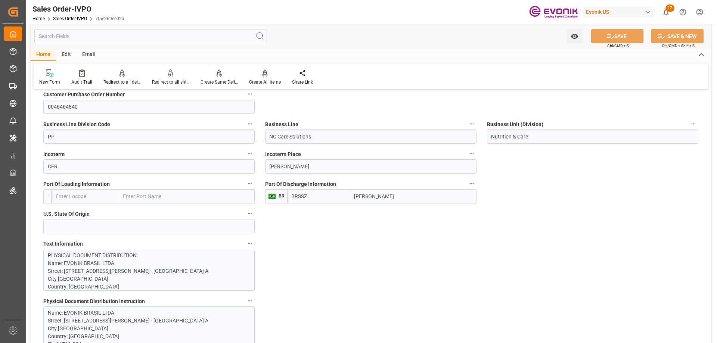
scroll to position [261, 0]
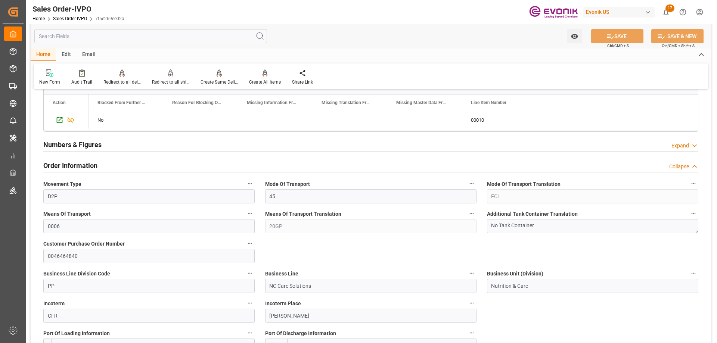
click at [126, 39] on input "text" at bounding box center [150, 36] width 233 height 14
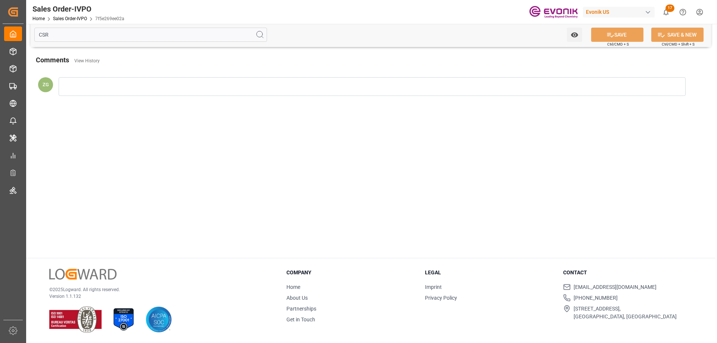
scroll to position [0, 0]
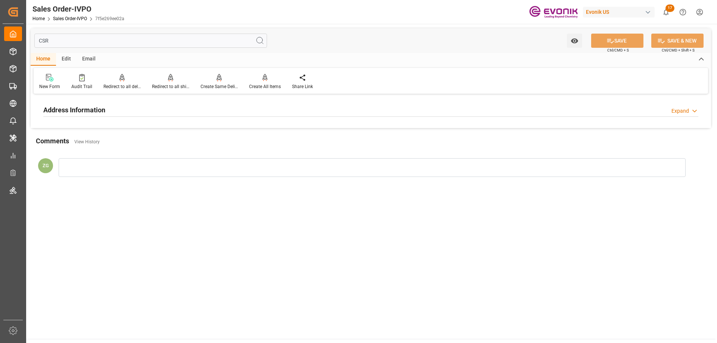
type input "CSR"
click at [83, 109] on h2 "Address Information" at bounding box center [74, 110] width 62 height 10
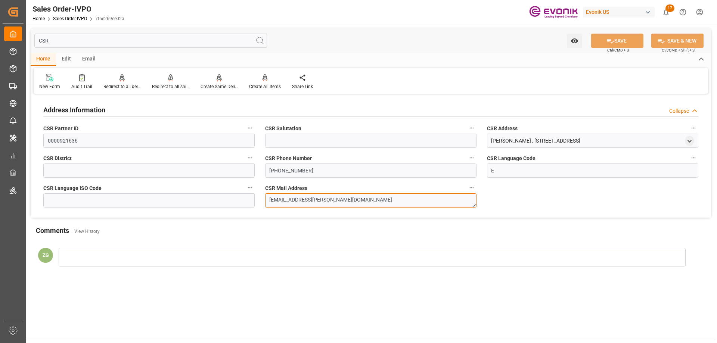
drag, startPoint x: 332, startPoint y: 199, endPoint x: 253, endPoint y: 199, distance: 79.6
click at [253, 199] on div "Address Information Collapse CSR Partner ID 0000921636 CSR Salutation CSR Addre…" at bounding box center [371, 157] width 681 height 122
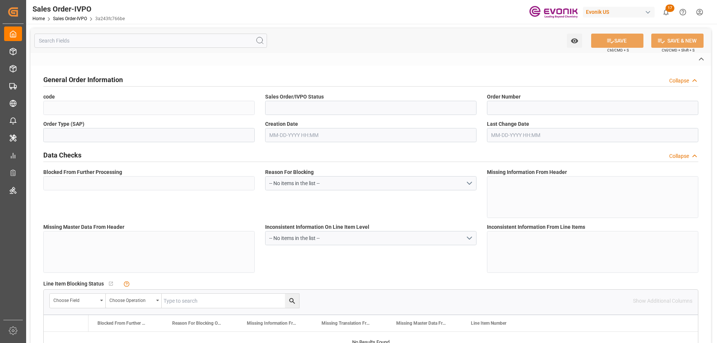
type input "3a243fc766be"
type input "Active"
type input "2007210165"
type input "TA"
type input "No"
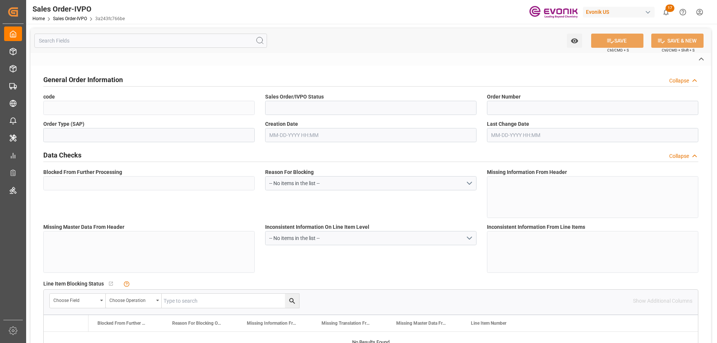
type input "D2P"
type input "45"
type input "FCL"
type input "0006"
type input "20GP"
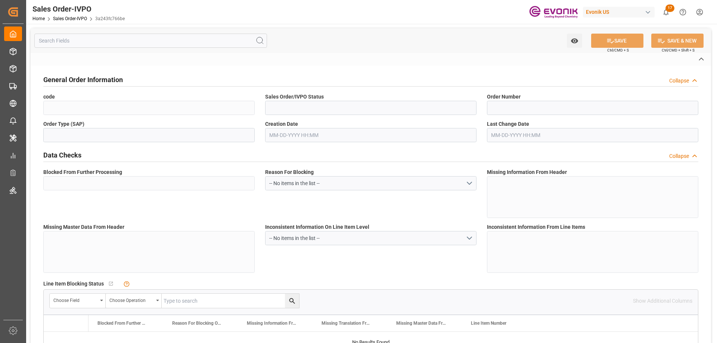
type textarea "No Tank Container"
type input "41757863"
type input "PP"
type input "NC Care Solutions"
type input "Nutrition & Care"
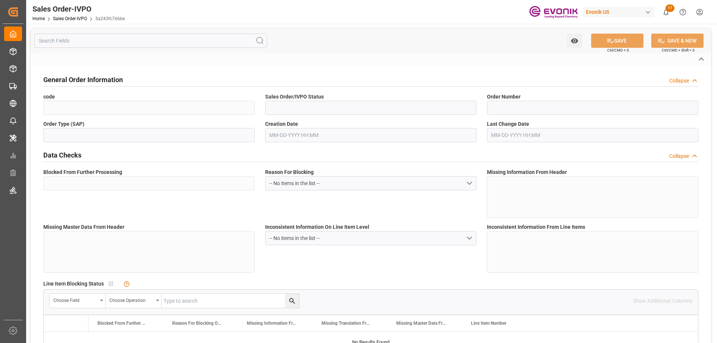
type input "CIF"
type input "SINGAPORE"
type input "Singapore"
type textarea "Not required"
type textarea "DIRECT CONSUMER""
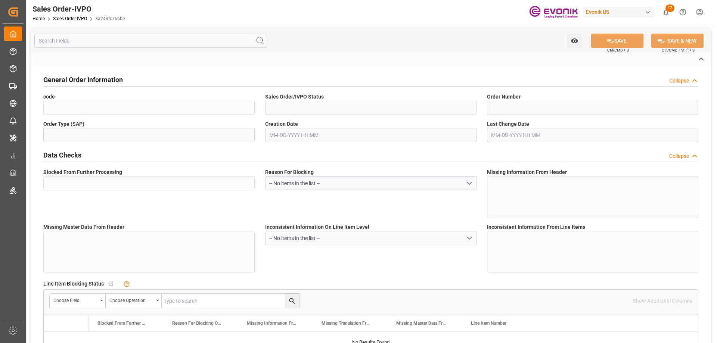
type textarea "TAX ID:"
type textarea "ISSUE EXPRESS UNRATED BLL"
type input "SG"
type input "Done"
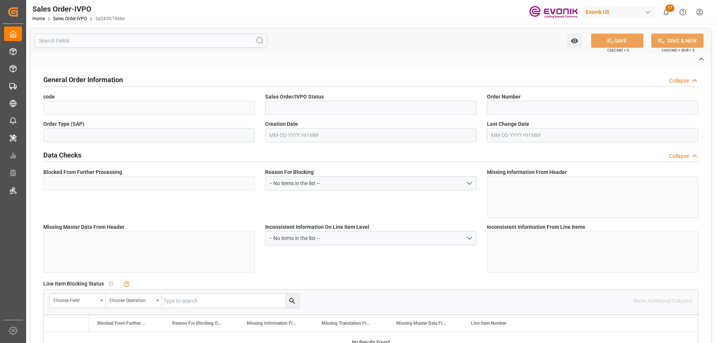
type input "20GP"
type input "Done"
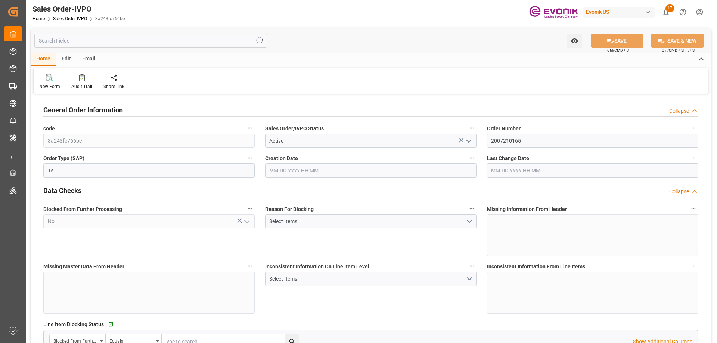
type input "SGSIN"
type input "0"
type input "1"
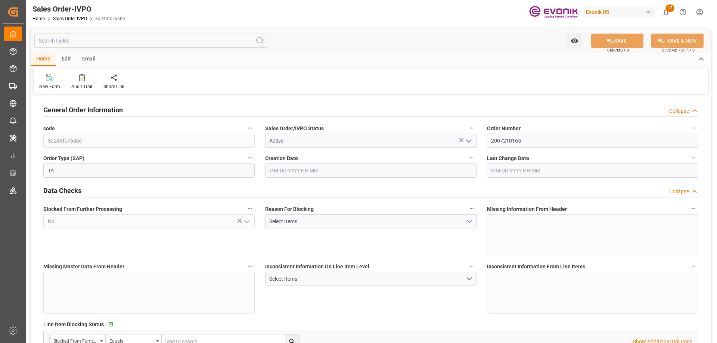
type input "11917.2"
type input "17.9275"
type input "17000"
type input "30"
type input "10-01-2025 16:49"
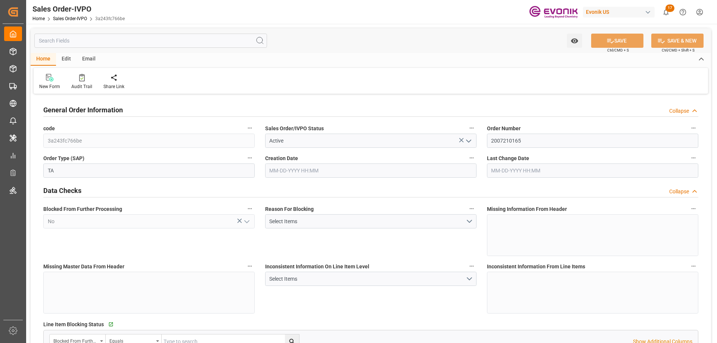
type input "10-07-2025 13:05"
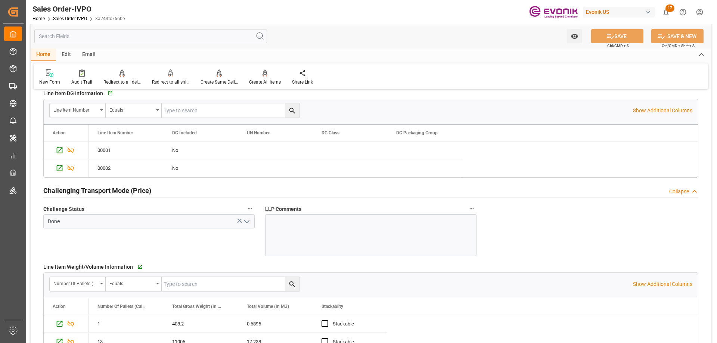
scroll to position [1195, 0]
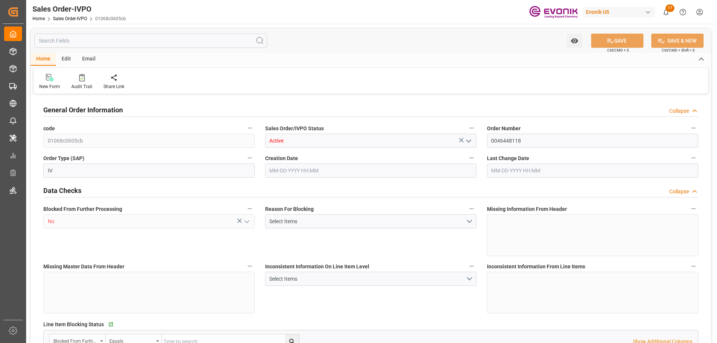
type input "BRSSZ"
type input "0"
type input "1"
type input "2"
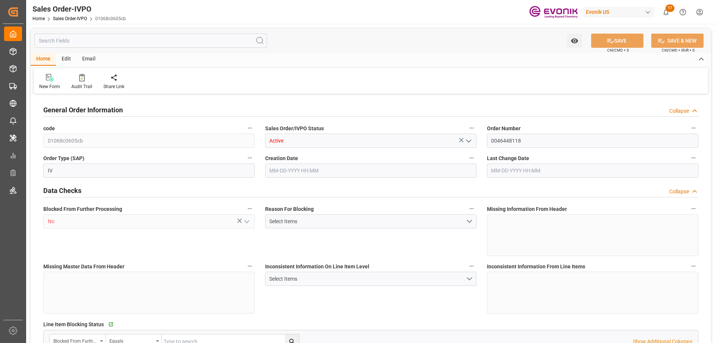
type input "4312.4"
type input "100.5912"
type input "19000"
type input "60"
type input "[DATE] 01:13"
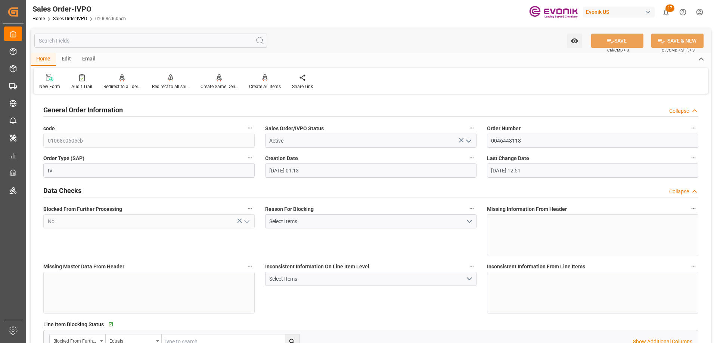
type input "[DATE] 12:51"
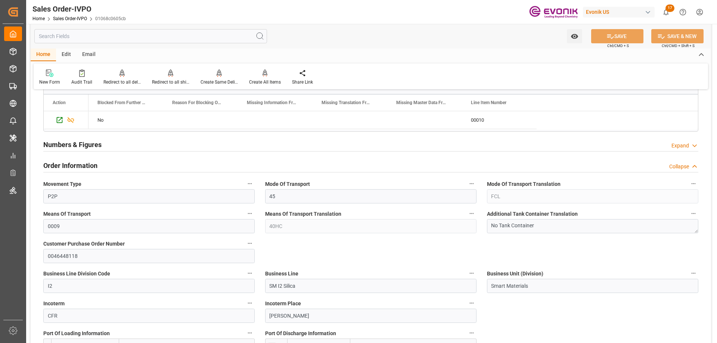
scroll to position [486, 0]
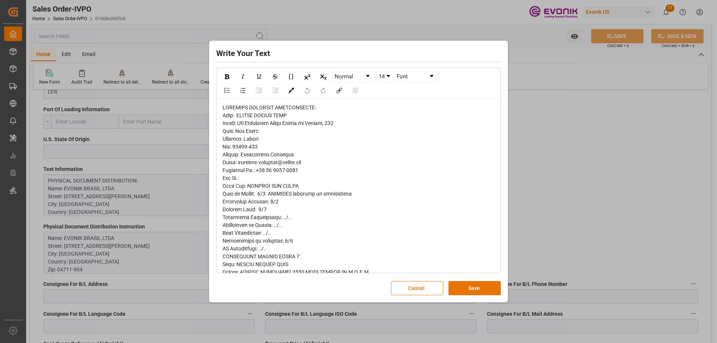
scroll to position [75, 0]
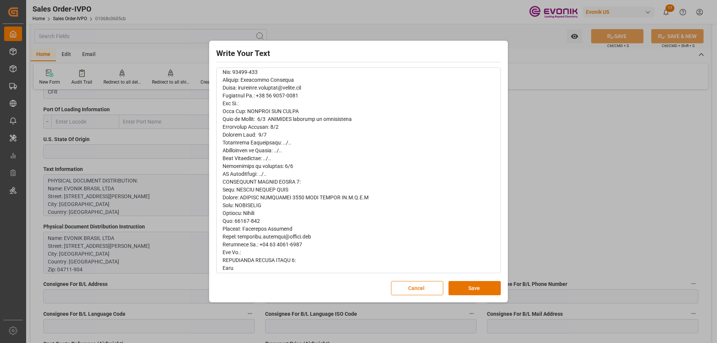
click at [502, 177] on div "Write Your Text Normal 14 Font Cancel Save" at bounding box center [358, 172] width 295 height 258
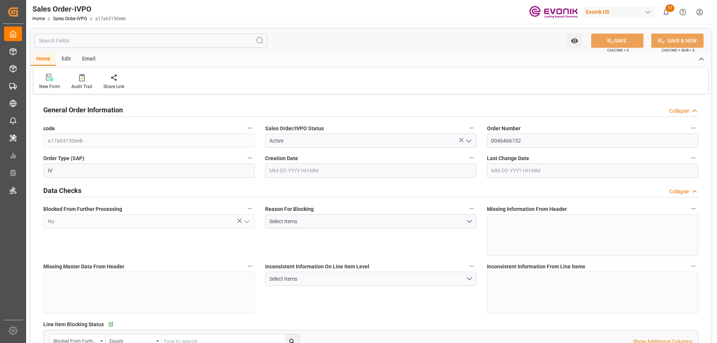
type input "SGSIN"
type input "0"
type input "1"
type input "807"
type input "[DATE] 18:56"
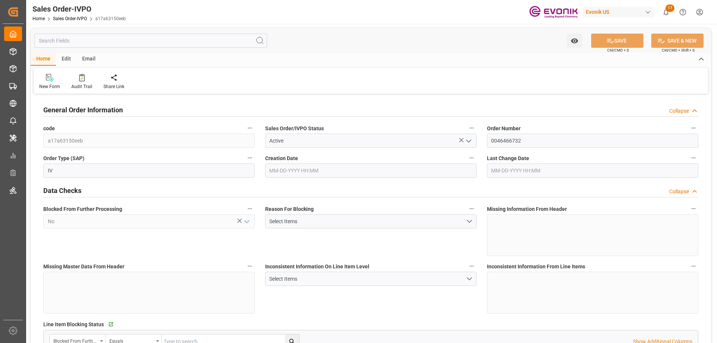
type input "[DATE] 18:34"
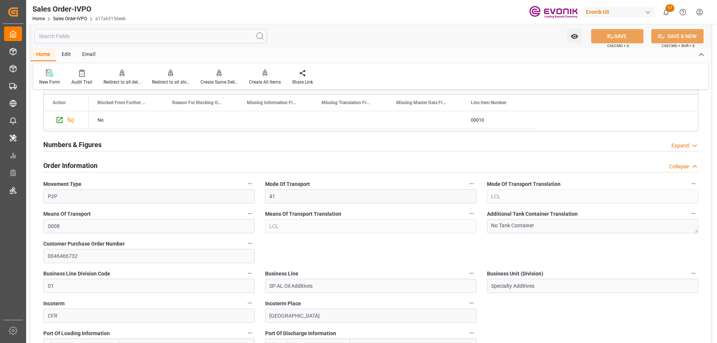
scroll to position [448, 0]
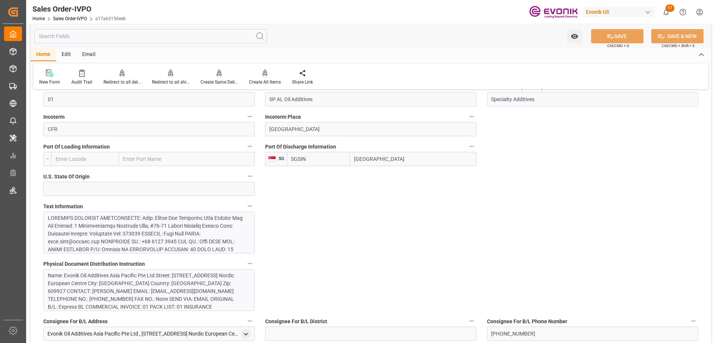
click at [138, 231] on div at bounding box center [146, 300] width 197 height 173
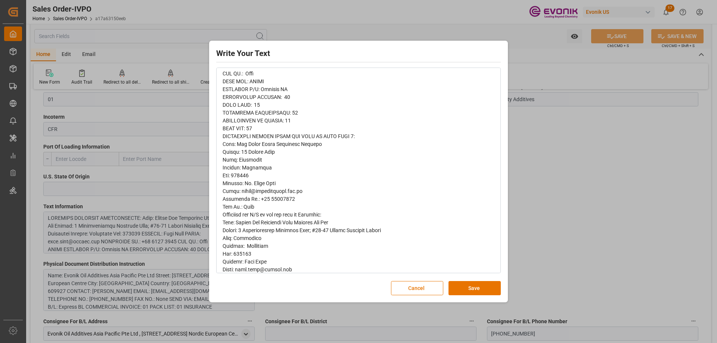
scroll to position [0, 0]
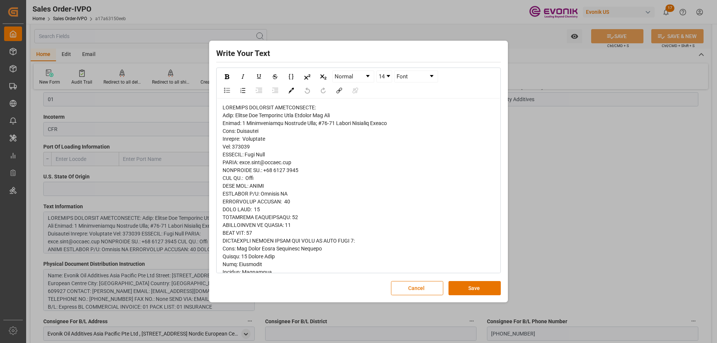
click at [548, 176] on div "Write Your Text Normal 14 Font Cancel Save" at bounding box center [358, 171] width 717 height 343
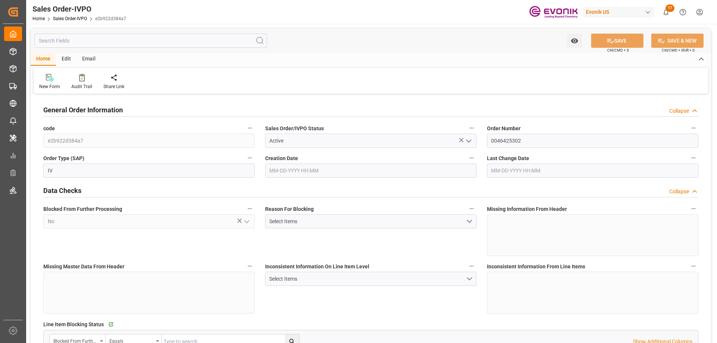
type input "THLCH"
type input "0"
type input "1"
type input "2"
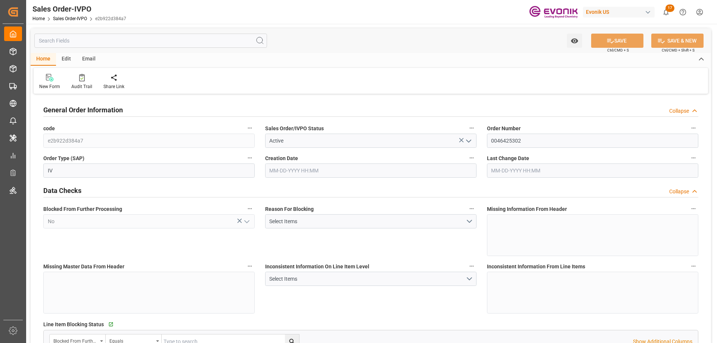
type input "9348.216"
type input "38.066"
type input "17000"
type input "30"
type input "[DATE] 22:29"
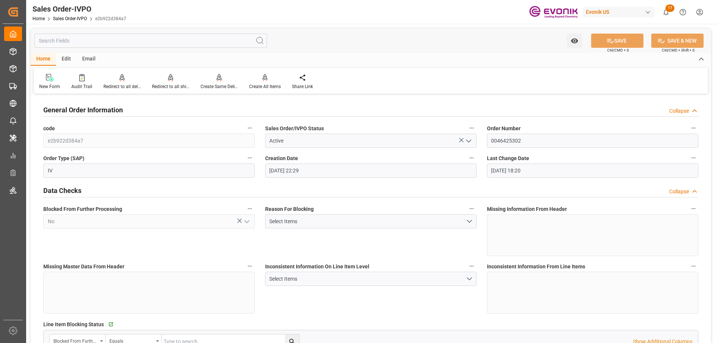
type input "[DATE] 18:20"
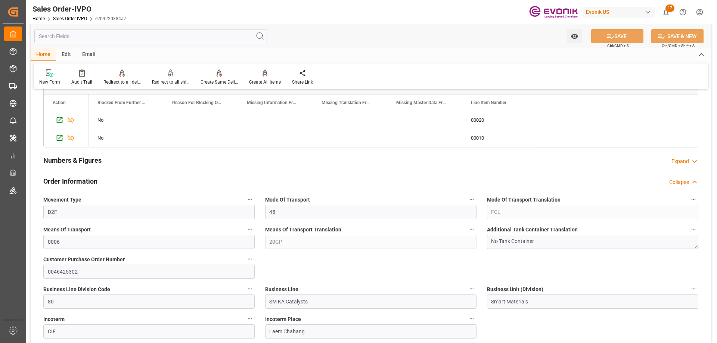
scroll to position [448, 0]
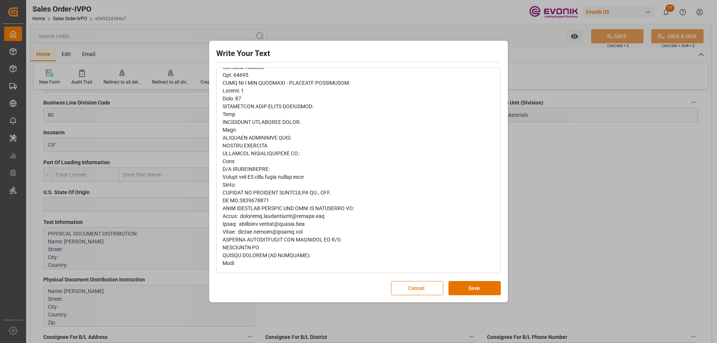
scroll to position [395, 0]
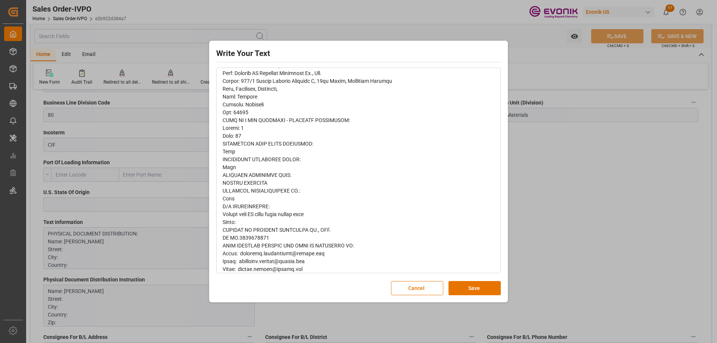
click at [561, 215] on div "Write Your Text Normal 14 Font Cancel Save" at bounding box center [358, 171] width 717 height 343
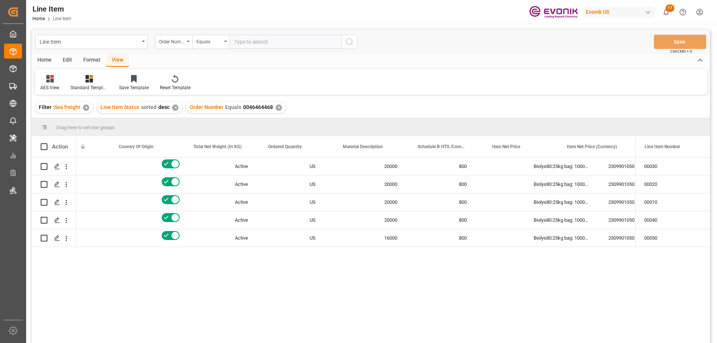
click at [252, 42] on input "text" at bounding box center [286, 42] width 112 height 14
type input "2007185498"
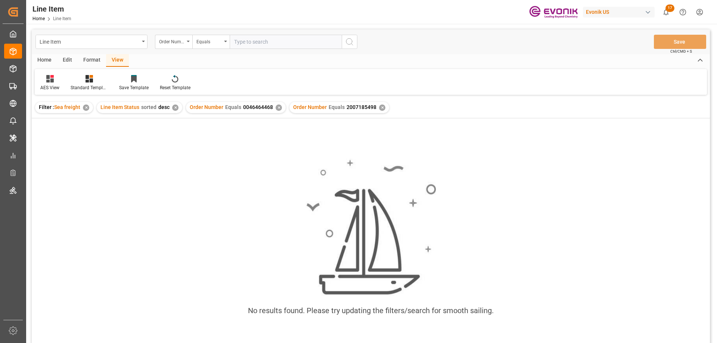
click at [276, 109] on div "✕" at bounding box center [279, 108] width 6 height 6
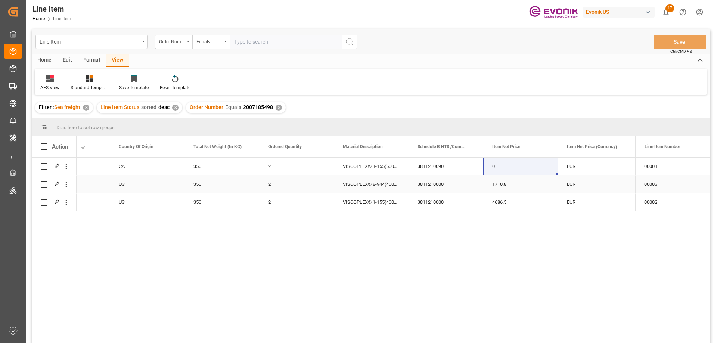
click at [130, 179] on div "US" at bounding box center [147, 185] width 75 height 18
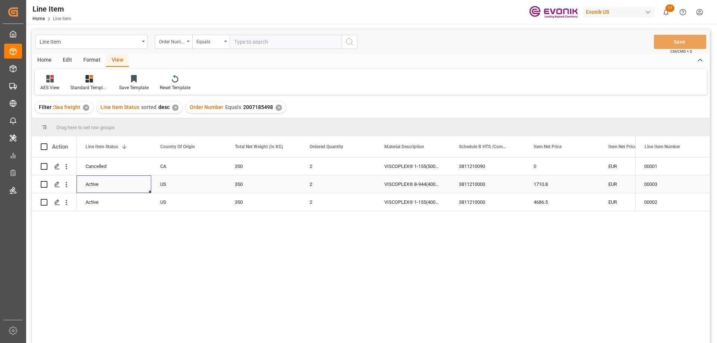
scroll to position [0, 75]
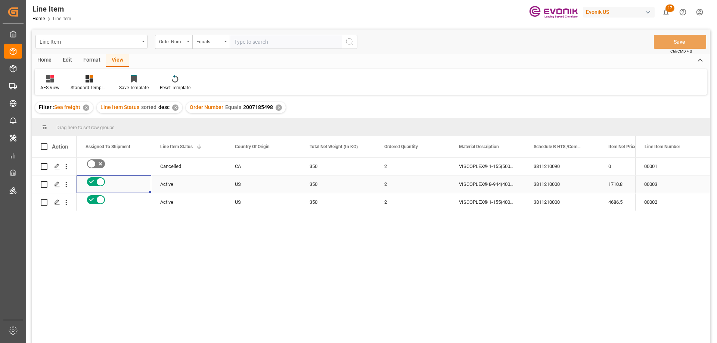
click at [623, 179] on div "1710.8" at bounding box center [636, 185] width 75 height 18
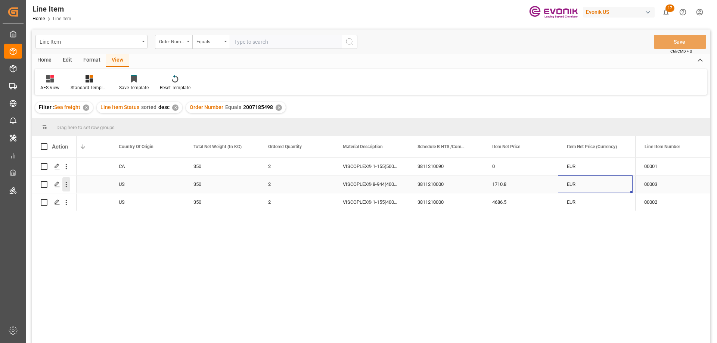
click at [67, 183] on icon "open menu" at bounding box center [66, 185] width 8 height 8
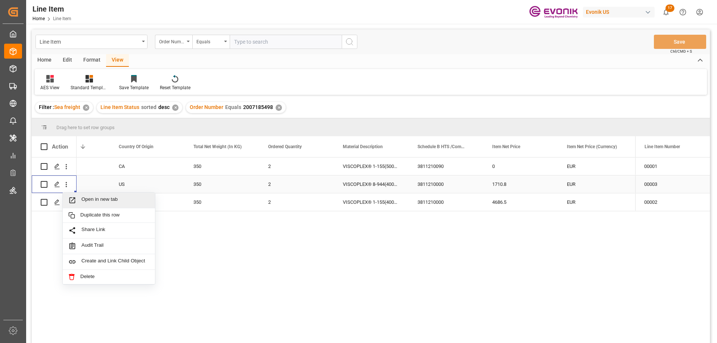
click at [99, 202] on span "Open in new tab" at bounding box center [115, 200] width 68 height 8
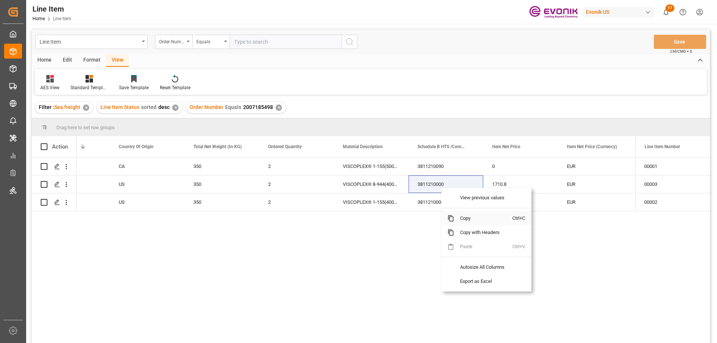
click at [458, 220] on span "Copy" at bounding box center [483, 218] width 58 height 14
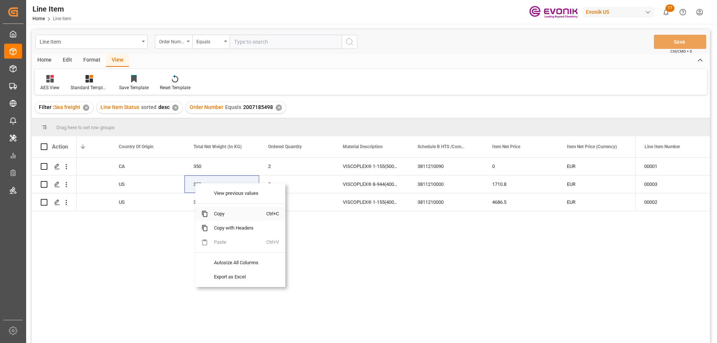
click at [222, 215] on span "Copy" at bounding box center [237, 214] width 58 height 14
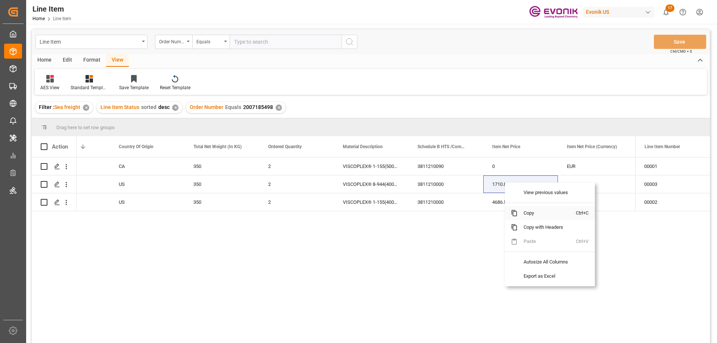
click at [537, 215] on span "Copy" at bounding box center [547, 213] width 58 height 14
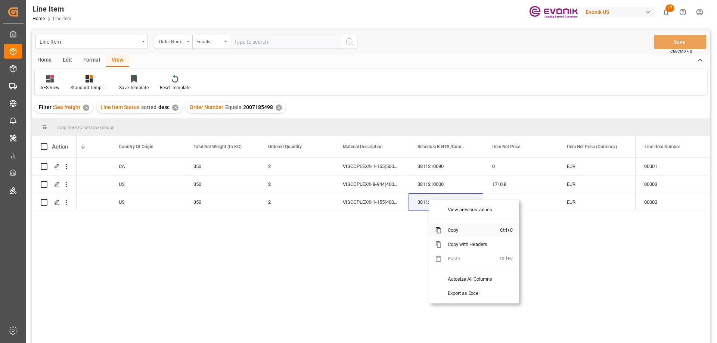
click at [450, 230] on span "Copy" at bounding box center [471, 230] width 58 height 14
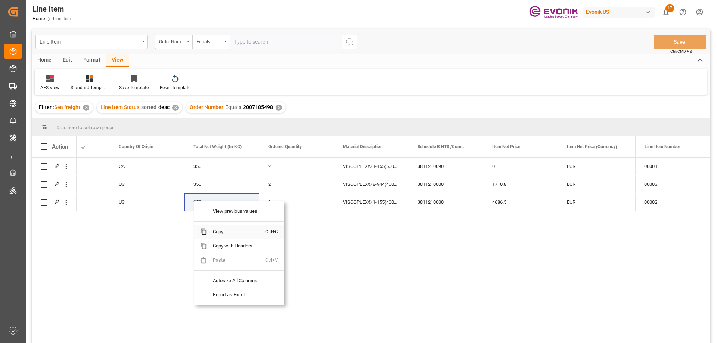
click at [216, 229] on span "Copy" at bounding box center [236, 232] width 58 height 14
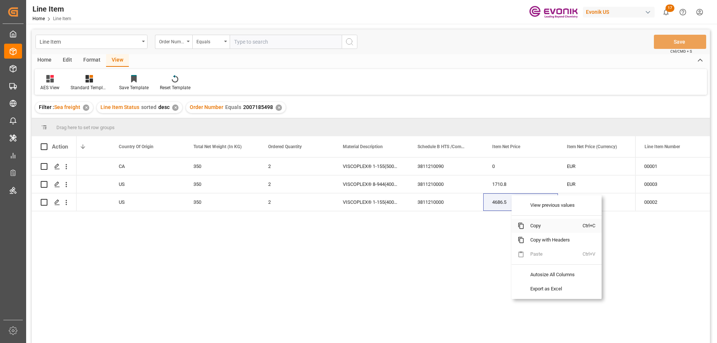
click at [536, 228] on span "Copy" at bounding box center [553, 226] width 58 height 14
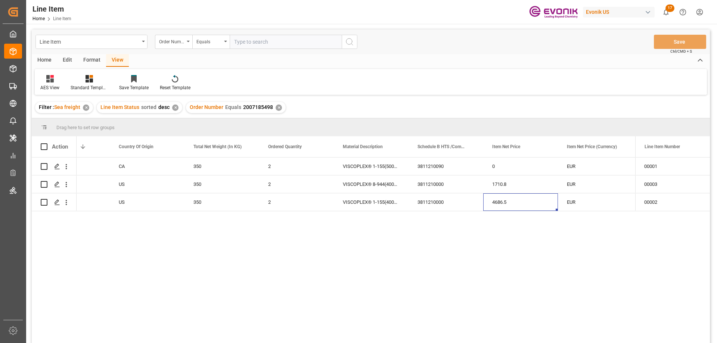
click at [267, 35] on input "text" at bounding box center [286, 42] width 112 height 14
paste input "0046470239"
type input "0046470239"
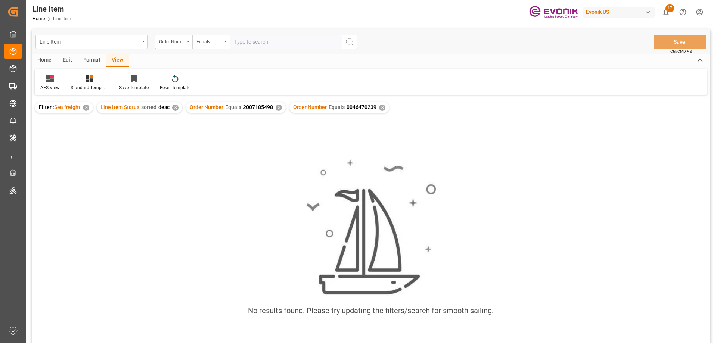
click at [277, 108] on div "✕" at bounding box center [279, 108] width 6 height 6
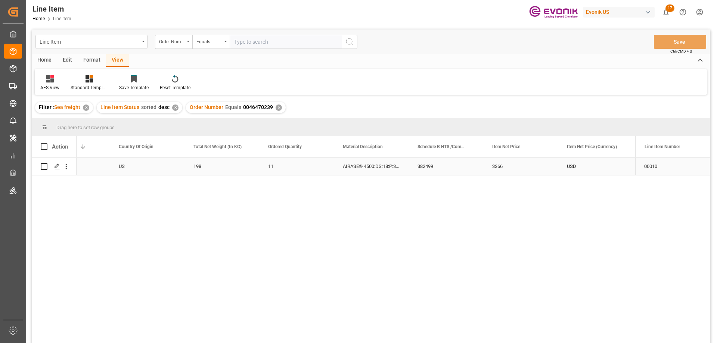
click at [115, 169] on div "US" at bounding box center [147, 167] width 75 height 18
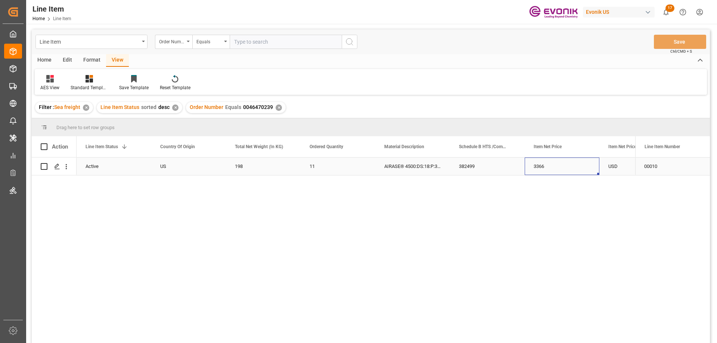
click at [596, 160] on div "3366" at bounding box center [562, 167] width 75 height 18
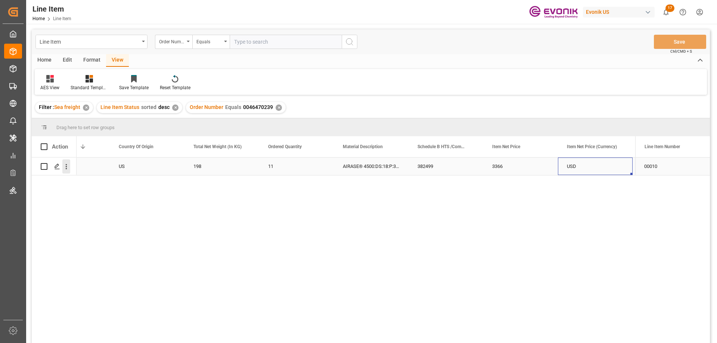
click at [68, 168] on icon "open menu" at bounding box center [66, 167] width 8 height 8
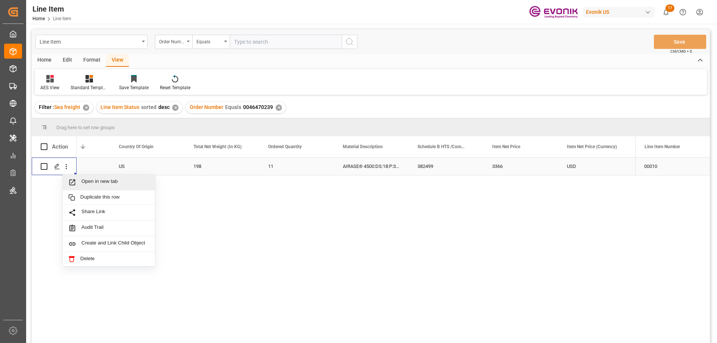
click at [101, 182] on span "Open in new tab" at bounding box center [115, 183] width 68 height 8
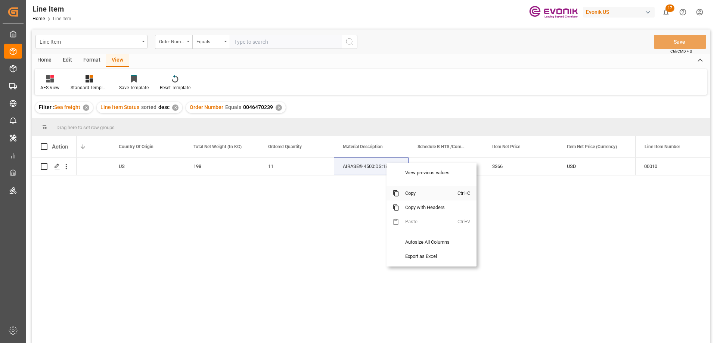
click at [418, 193] on span "Copy" at bounding box center [428, 193] width 58 height 14
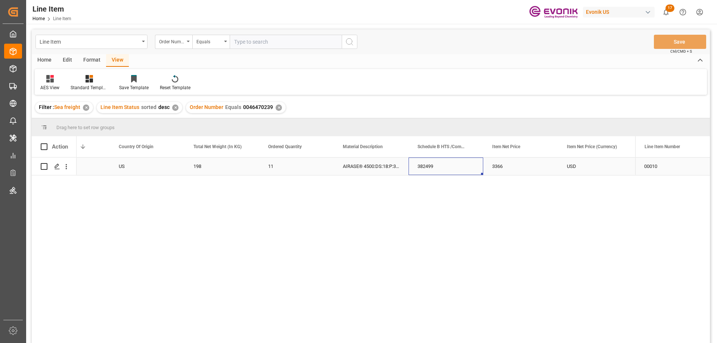
drag, startPoint x: 425, startPoint y: 164, endPoint x: 418, endPoint y: 164, distance: 7.1
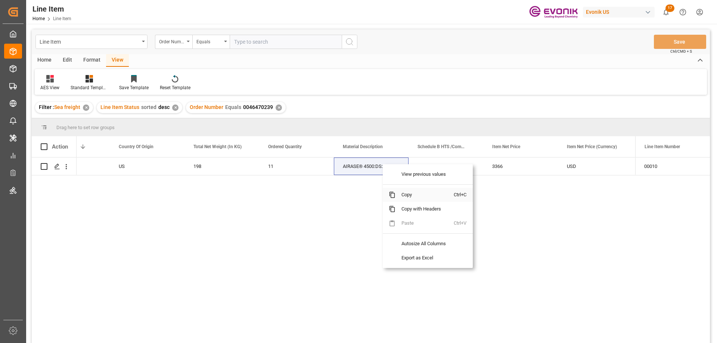
click at [405, 195] on span "Copy" at bounding box center [425, 195] width 58 height 14
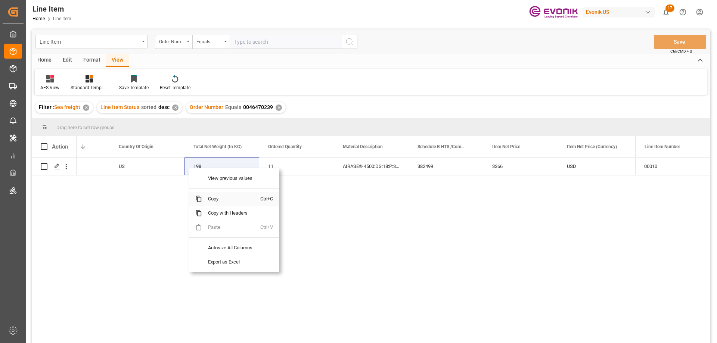
drag, startPoint x: 216, startPoint y: 196, endPoint x: 221, endPoint y: 196, distance: 5.2
click at [216, 197] on span "Copy" at bounding box center [231, 199] width 58 height 14
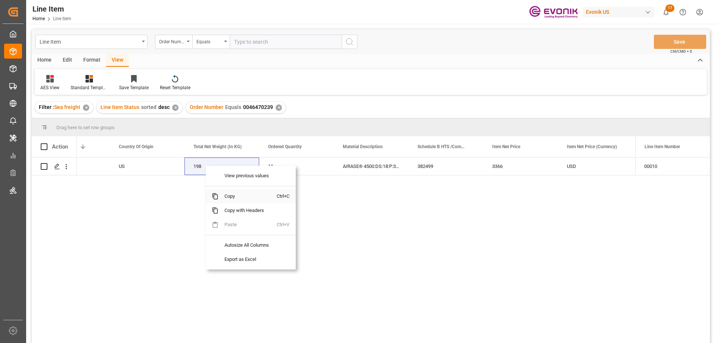
click at [230, 196] on span "Copy" at bounding box center [248, 196] width 58 height 14
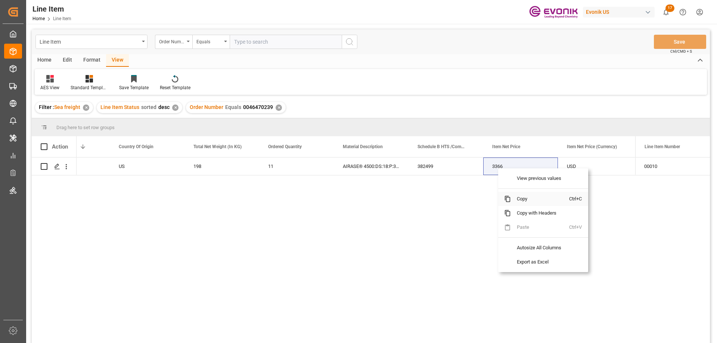
click at [524, 197] on span "Copy" at bounding box center [540, 199] width 58 height 14
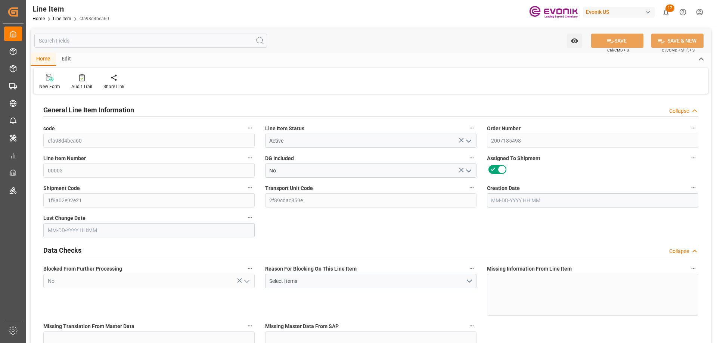
type input "[DATE] 11:54"
type input "10-07-2025 15:50"
type input "12-01-2025"
type input "10-17-2025"
type input "10-01-2025"
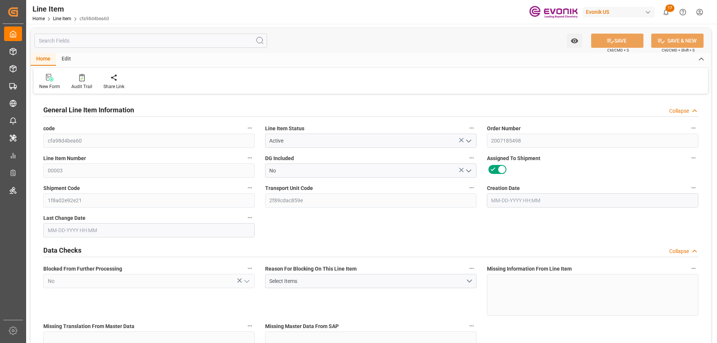
type input "[DATE]"
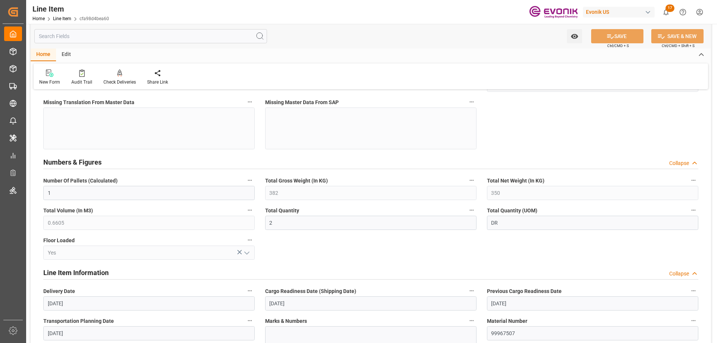
click at [103, 38] on input "text" at bounding box center [150, 36] width 233 height 14
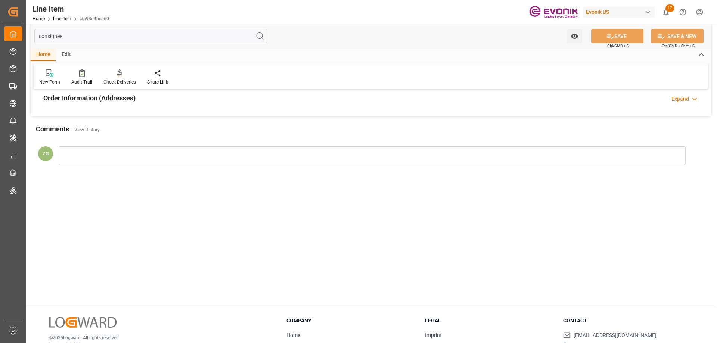
scroll to position [0, 0]
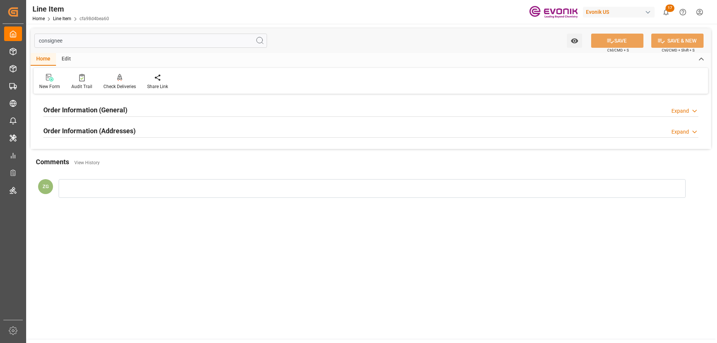
type input "consignee"
click at [78, 124] on div "Order Information (Addresses)" at bounding box center [89, 130] width 92 height 14
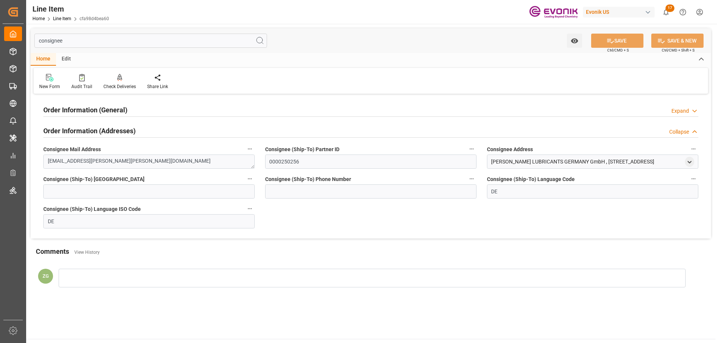
click at [77, 112] on h2 "Order Information (General)" at bounding box center [85, 110] width 84 height 10
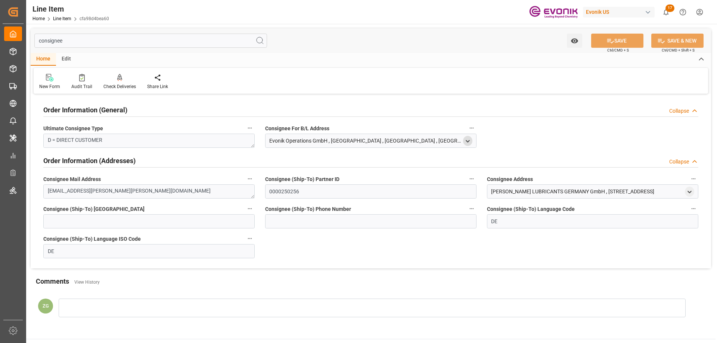
click at [467, 140] on icon "open menu" at bounding box center [468, 141] width 6 height 6
click at [692, 191] on icon "open menu" at bounding box center [690, 192] width 6 height 6
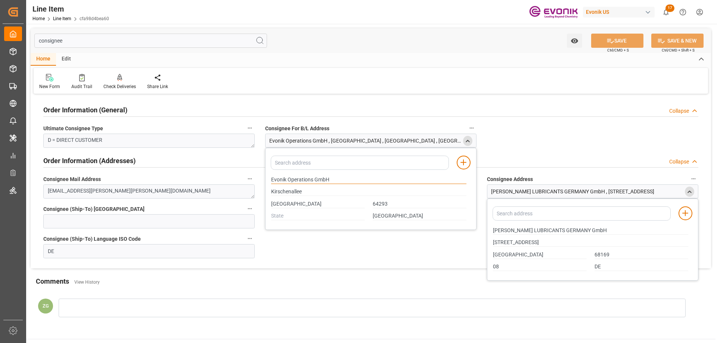
drag, startPoint x: 271, startPoint y: 179, endPoint x: 329, endPoint y: 180, distance: 57.5
click at [329, 180] on input "Evonik Operations GmbH" at bounding box center [368, 180] width 195 height 8
click at [289, 208] on input "Darmstadt" at bounding box center [318, 204] width 94 height 8
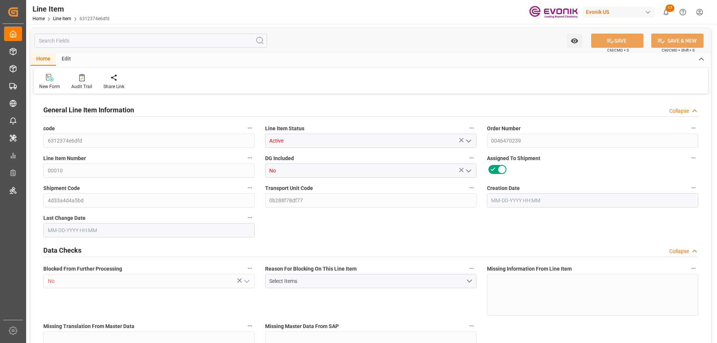
type input "1"
type input "220.22"
type input "198"
type input "0.4645"
type input "11"
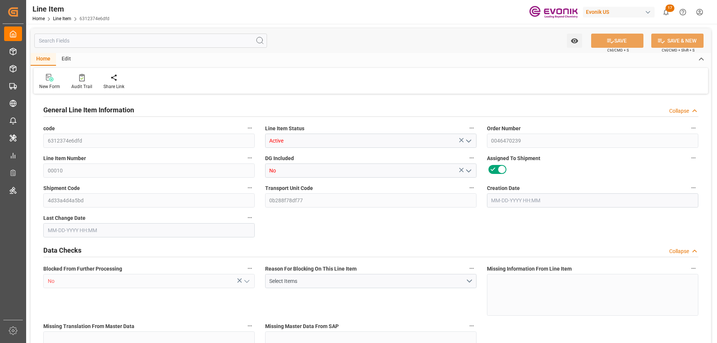
type input "3366"
type input "11"
type input "220.22"
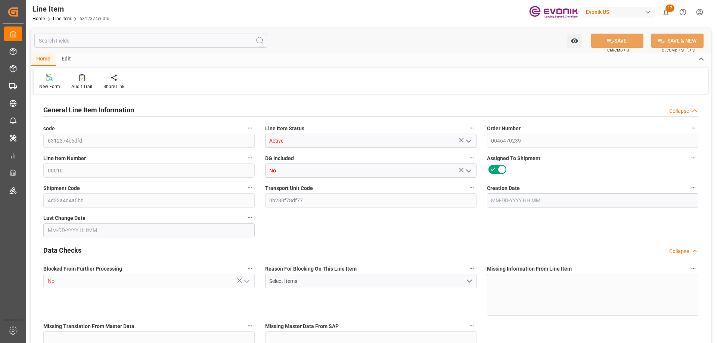
type input "245.22"
type input "198"
type input "0.4645"
type input "464.486"
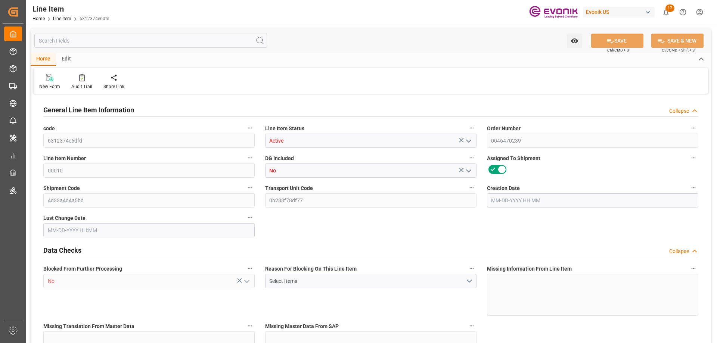
type input "0"
type input "[DATE] 17:29"
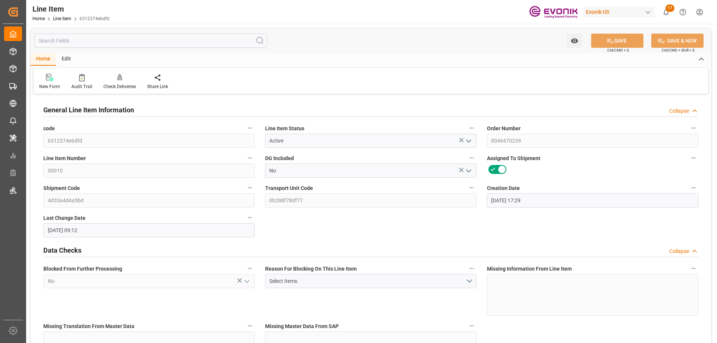
type input "[DATE] 09:12"
type input "[DATE]"
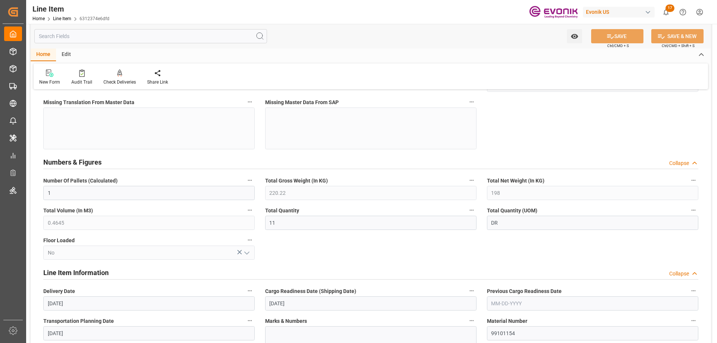
click at [118, 41] on input "text" at bounding box center [150, 36] width 233 height 14
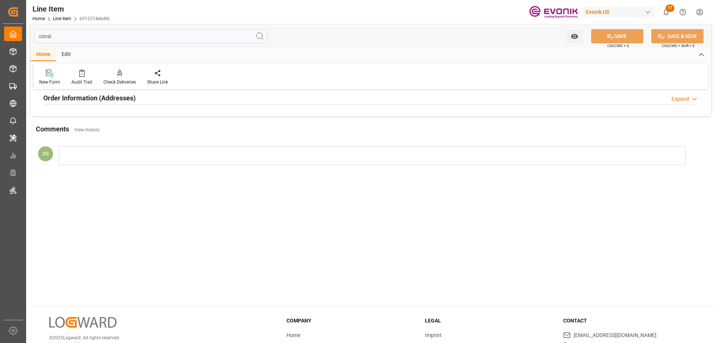
scroll to position [0, 0]
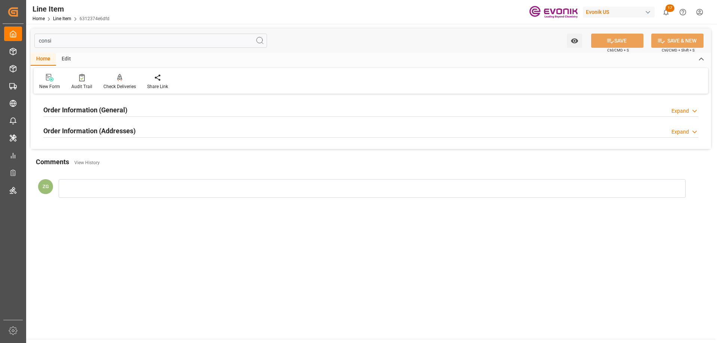
type input "consi"
click at [92, 131] on h2 "Order Information (Addresses)" at bounding box center [89, 131] width 92 height 10
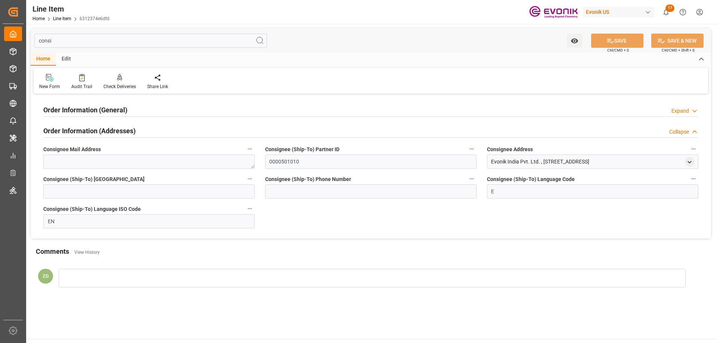
click at [91, 104] on div "Order Information (General)" at bounding box center [85, 109] width 84 height 14
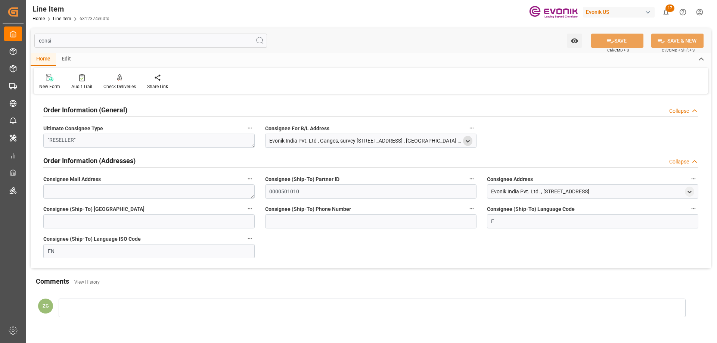
click at [469, 140] on icon "open menu" at bounding box center [468, 141] width 6 height 6
click at [271, 179] on div "Evonik India Pvt. Ltd" at bounding box center [368, 180] width 203 height 12
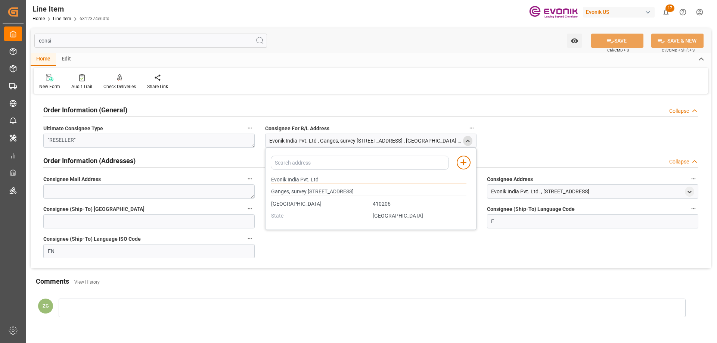
drag, startPoint x: 272, startPoint y: 179, endPoint x: 299, endPoint y: 179, distance: 26.9
click at [299, 179] on input "Evonik India Pvt. Ltd" at bounding box center [368, 180] width 195 height 8
type input "Ganges, survey [STREET_ADDRESS]"
